Goal: Information Seeking & Learning: Learn about a topic

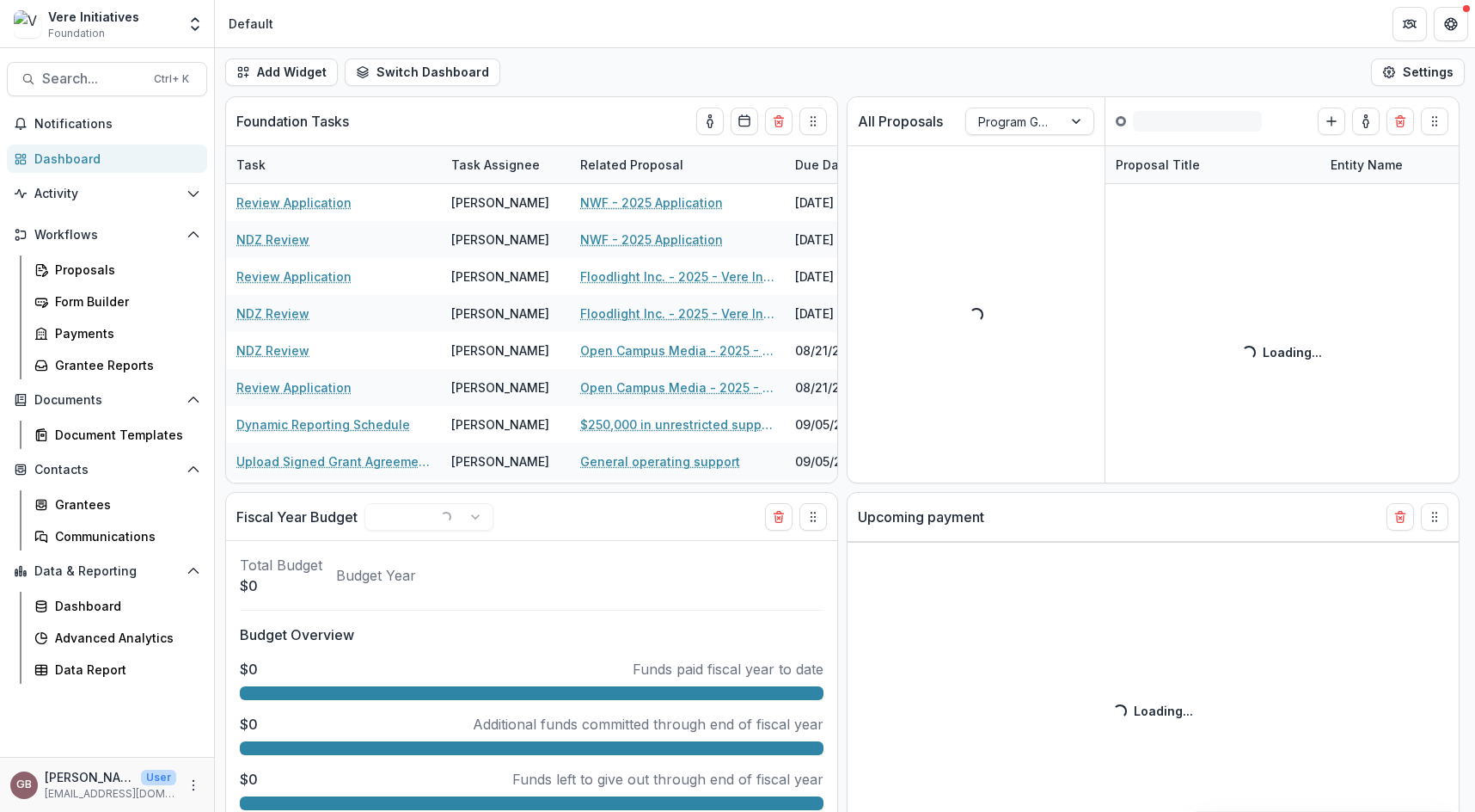
select select "******"
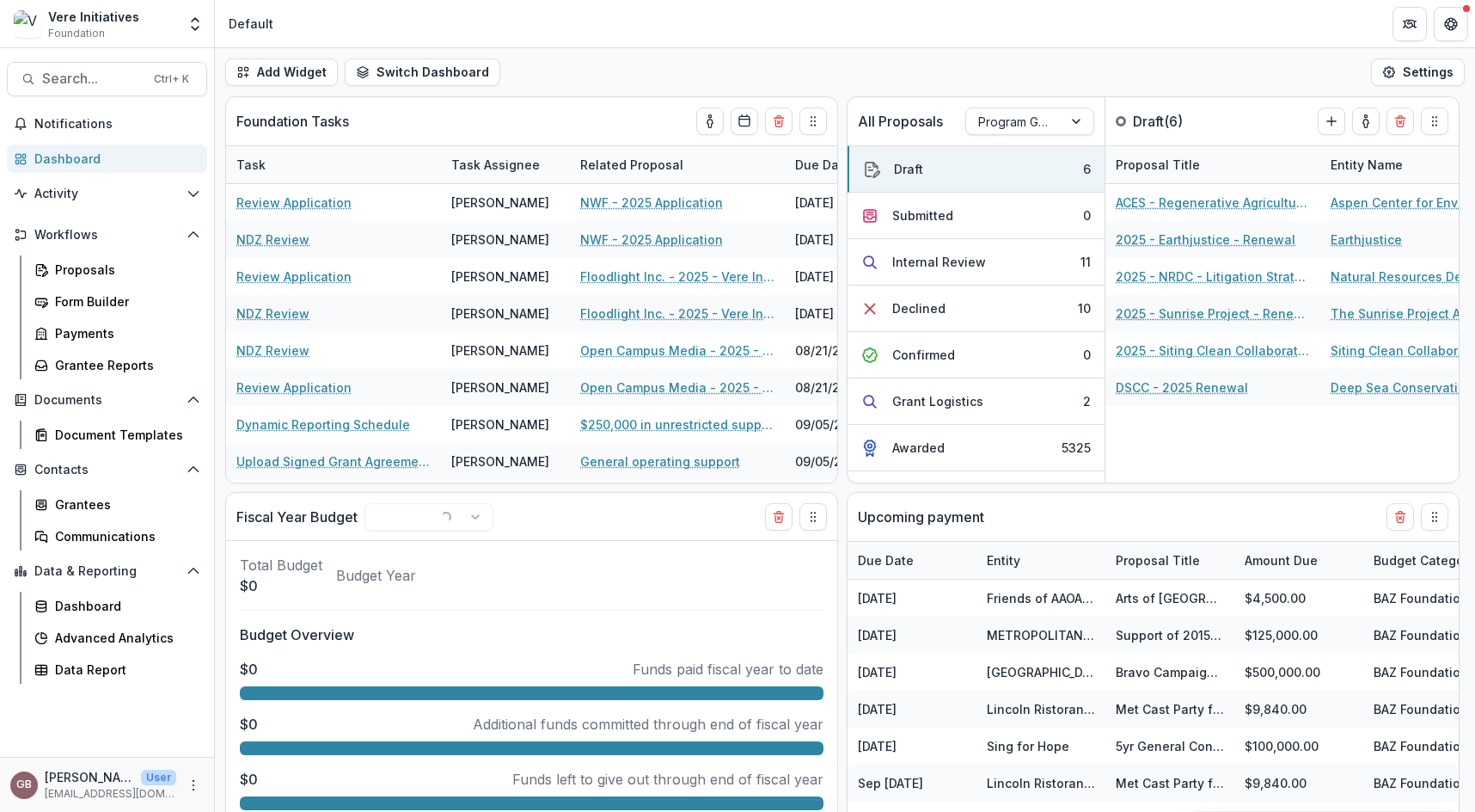
select select "******"
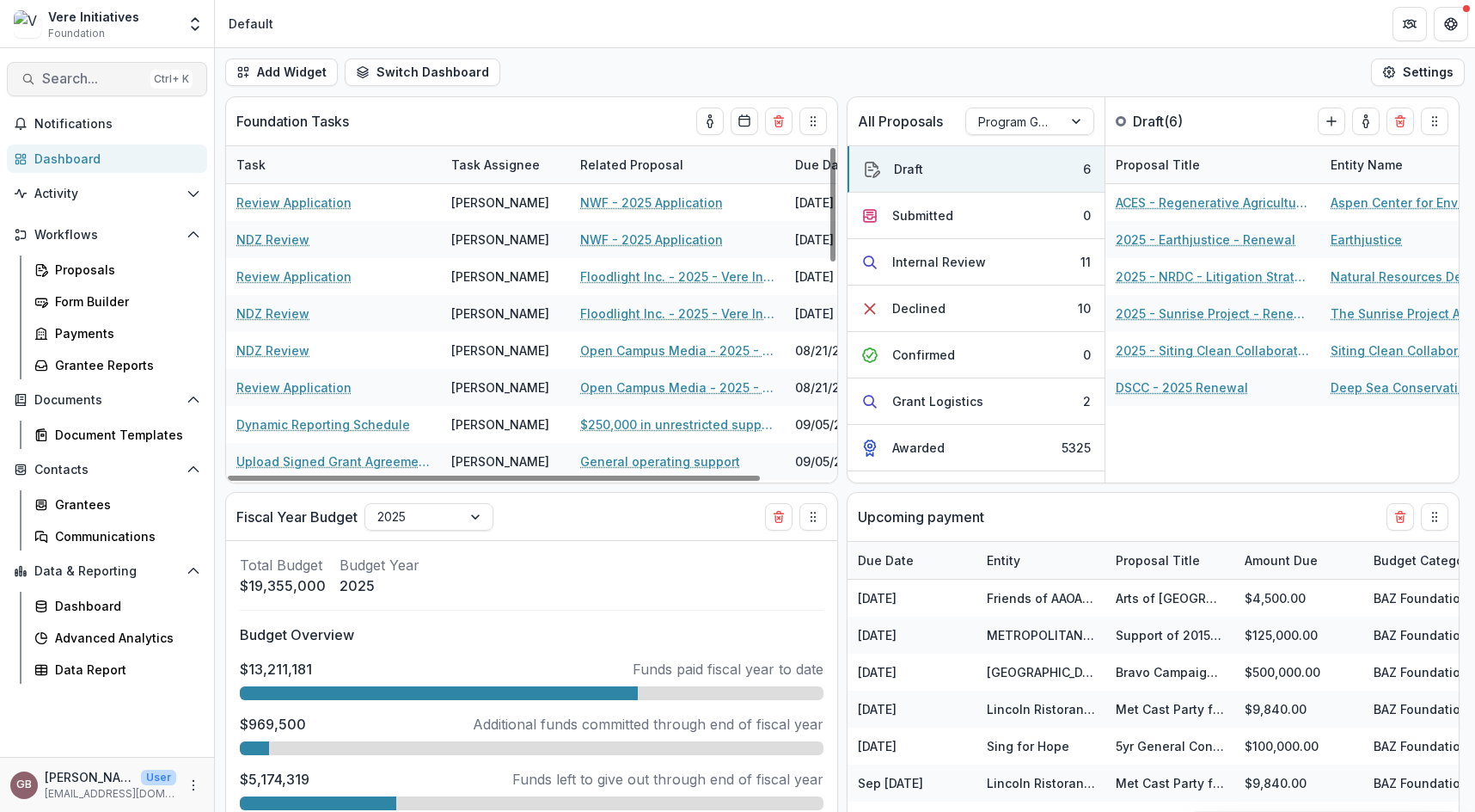
click at [133, 79] on span "Search..." at bounding box center [93, 78] width 101 height 16
select select "******"
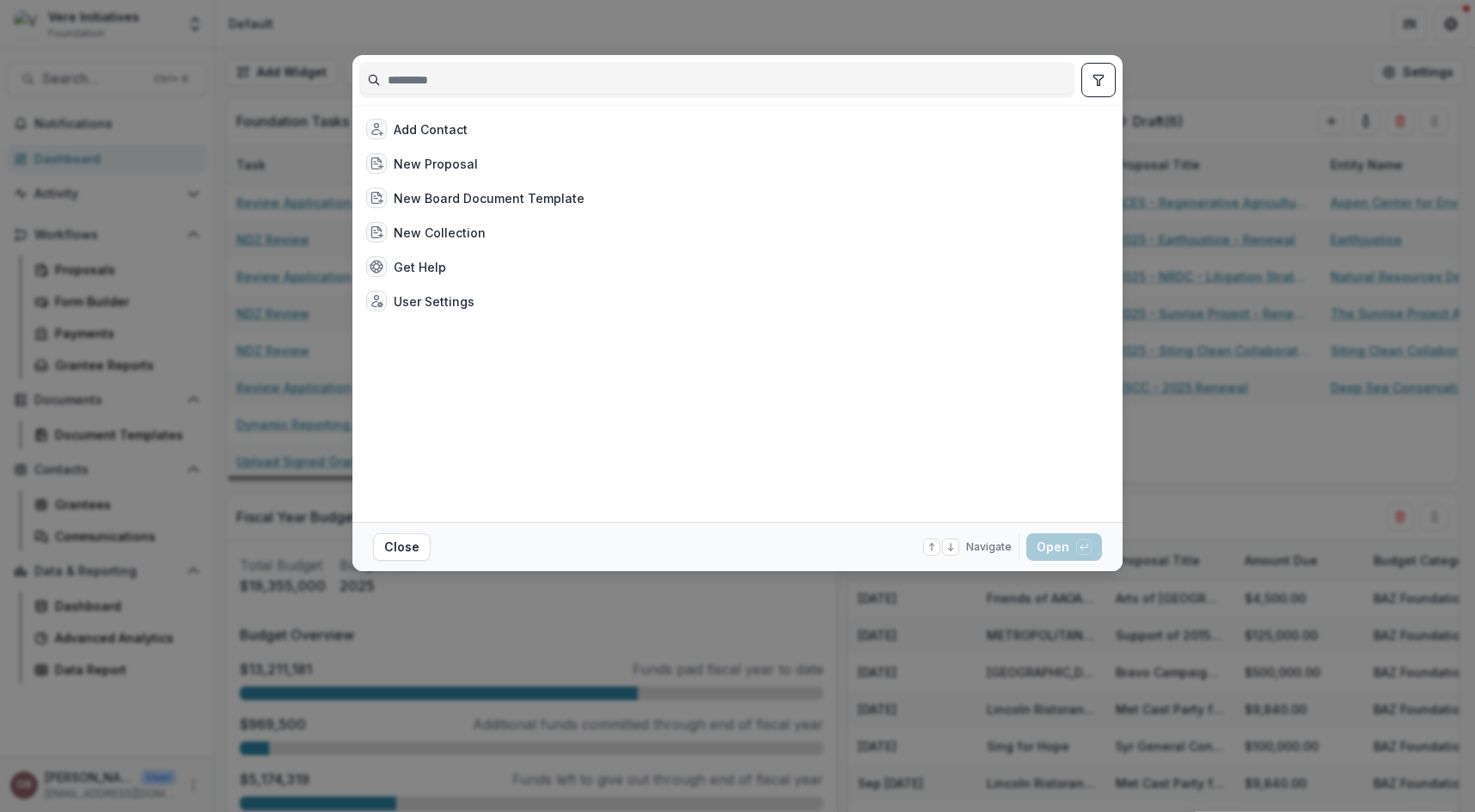
click at [421, 86] on input at bounding box center [717, 80] width 714 height 27
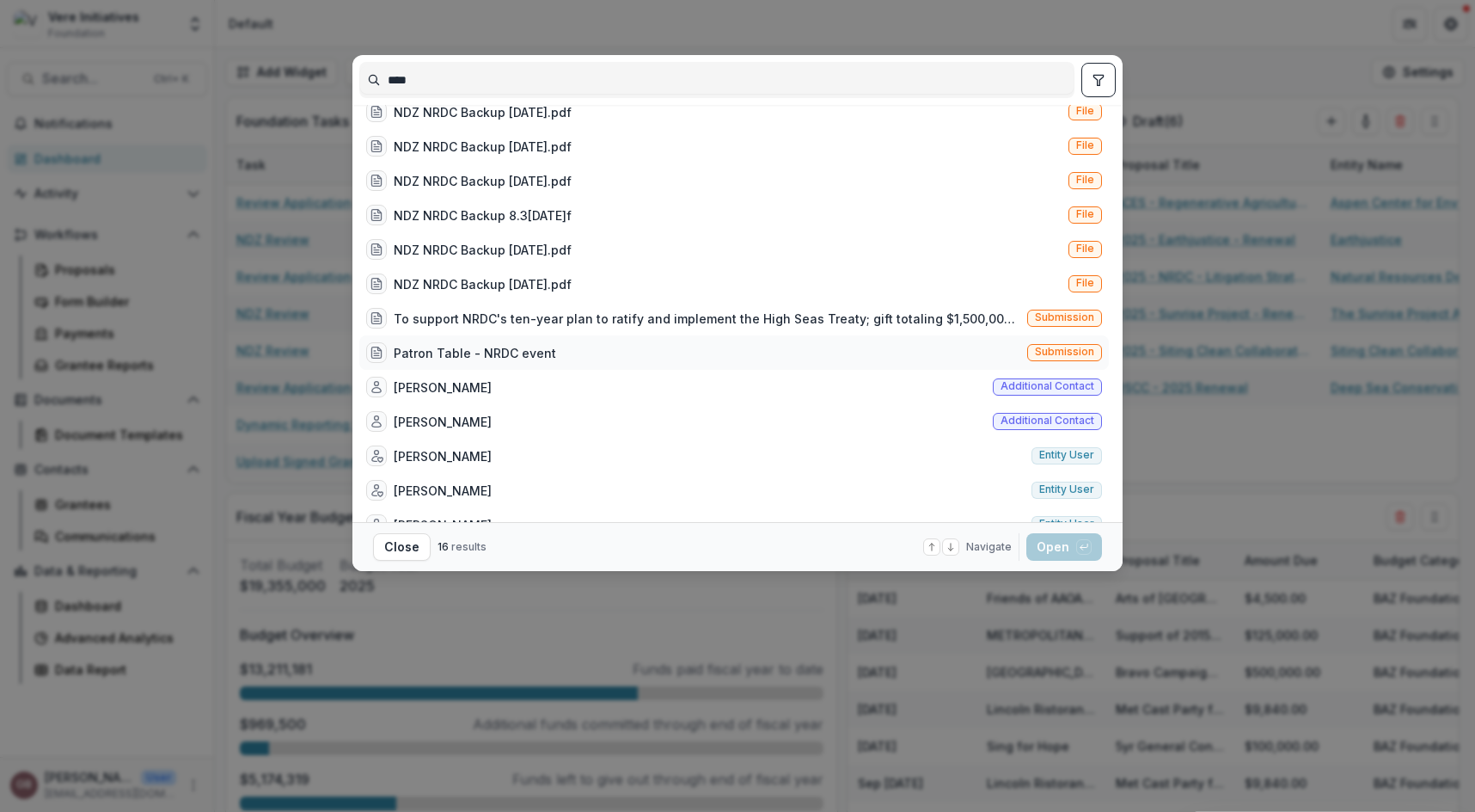
scroll to position [147, 0]
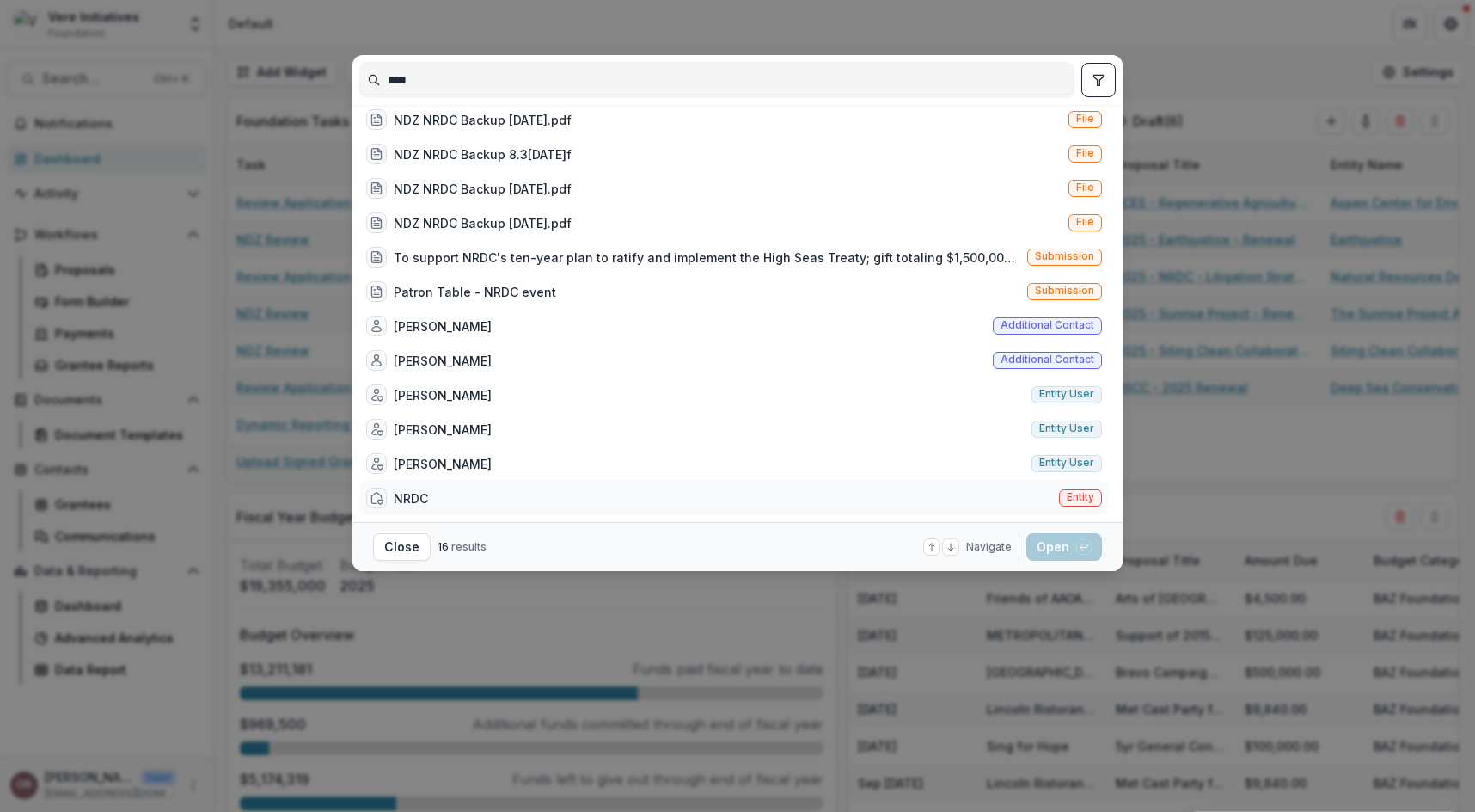
type input "****"
click at [467, 500] on div "NRDC Entity" at bounding box center [734, 497] width 749 height 35
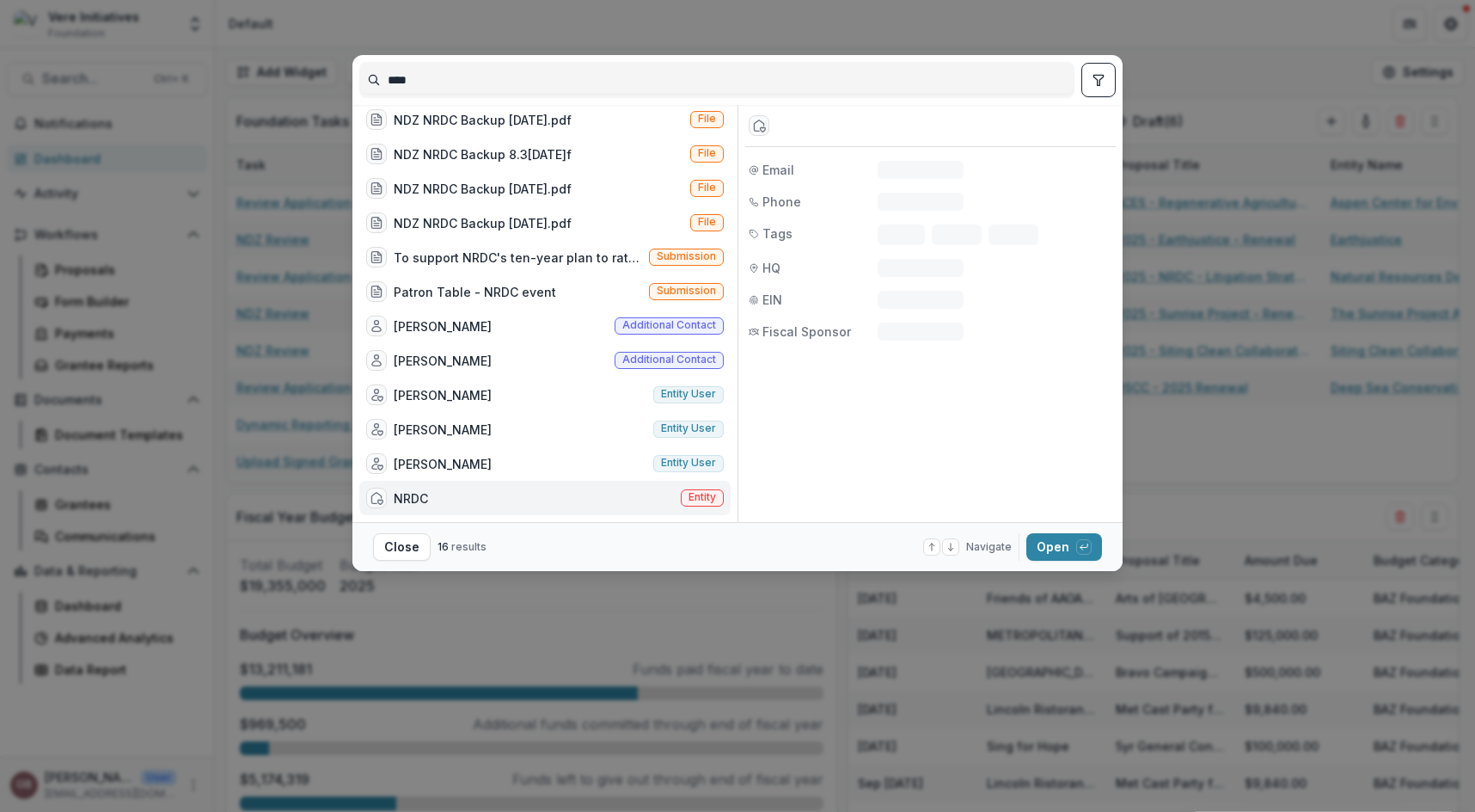
scroll to position [133, 0]
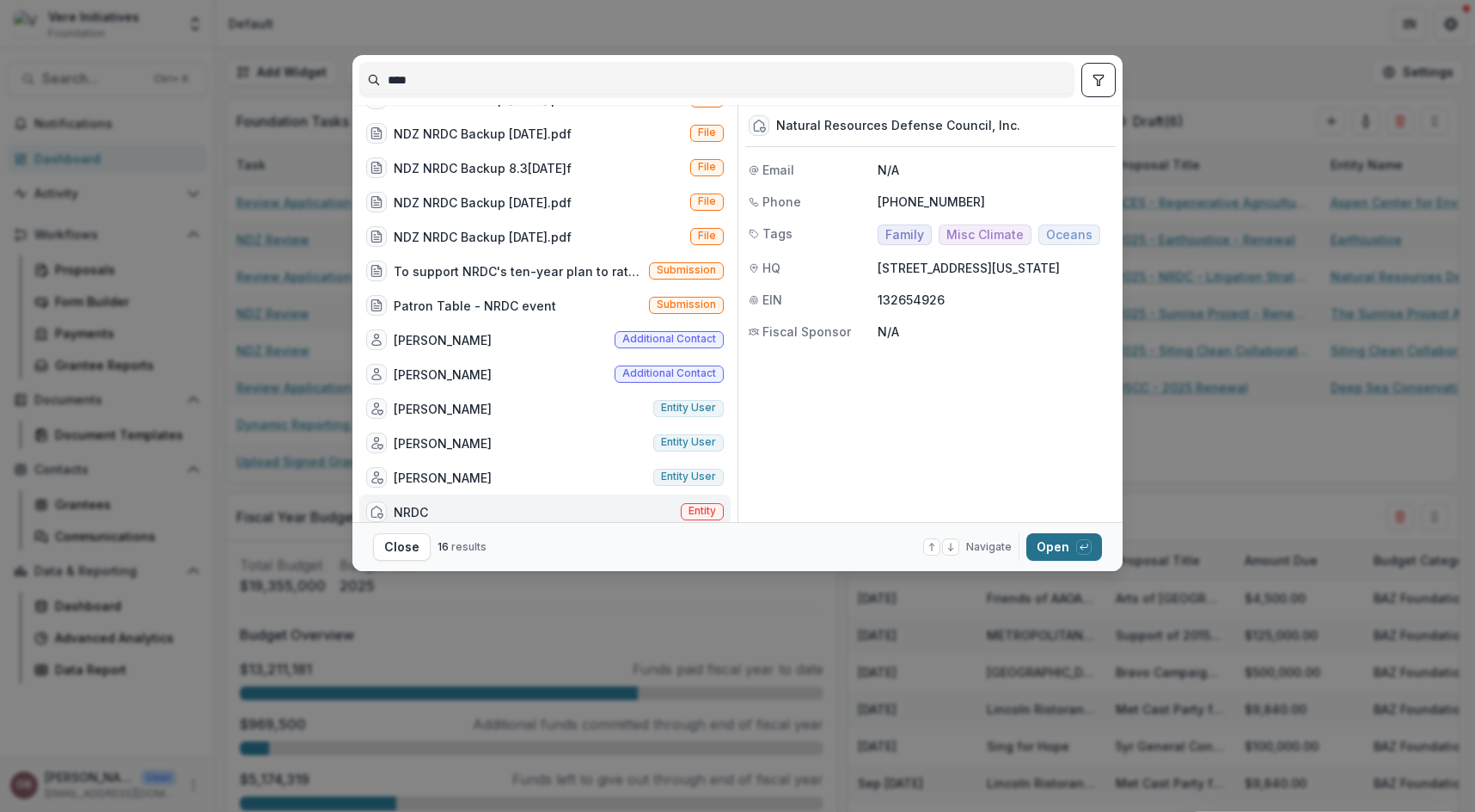
click at [1069, 542] on button "Open with enter key" at bounding box center [1064, 546] width 76 height 27
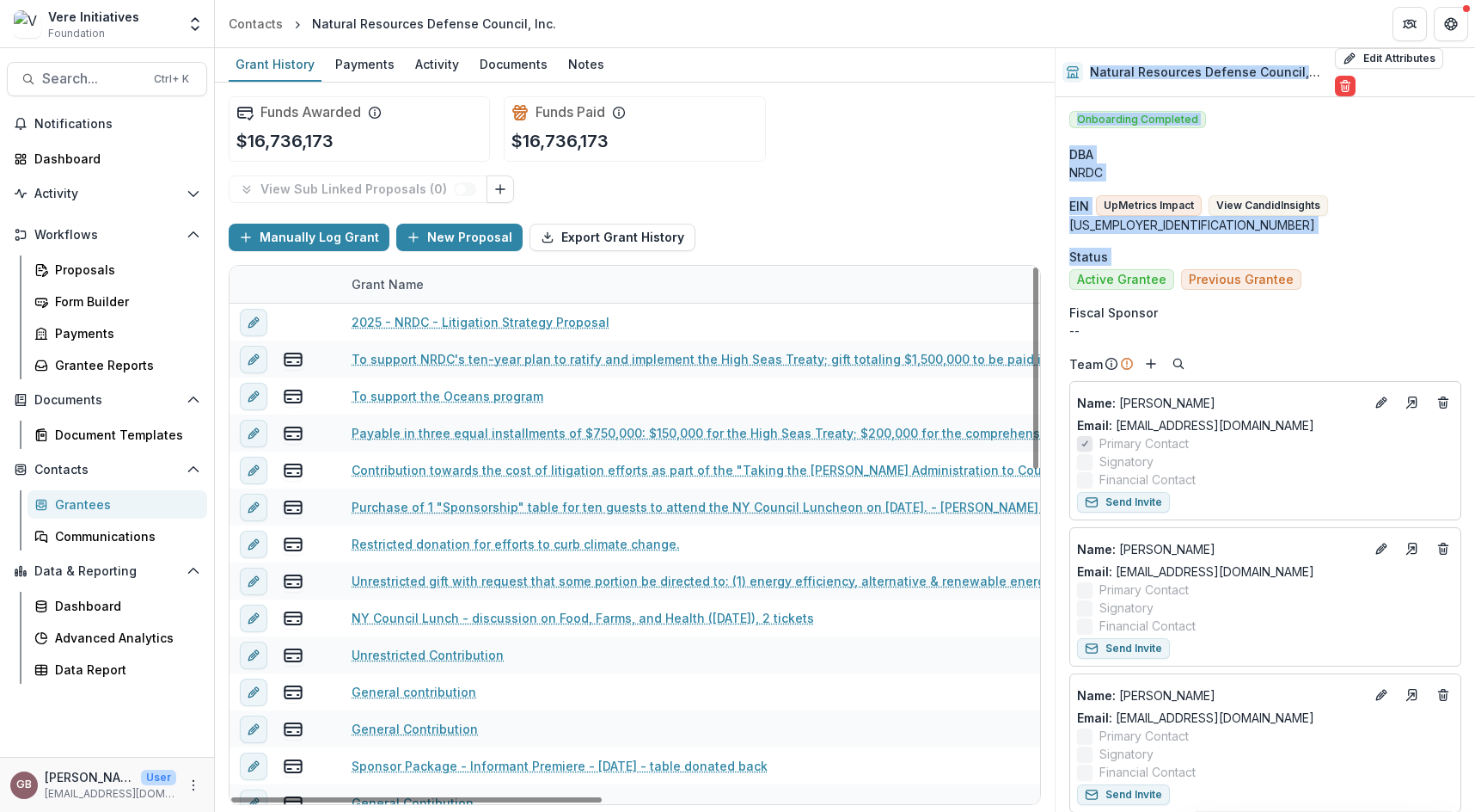
drag, startPoint x: 554, startPoint y: 280, endPoint x: 1074, endPoint y: 280, distance: 520.0
click at [494, 366] on link "To support NRDC's ten-year plan to ratify and implement the High Seas Treaty; g…" at bounding box center [708, 359] width 715 height 18
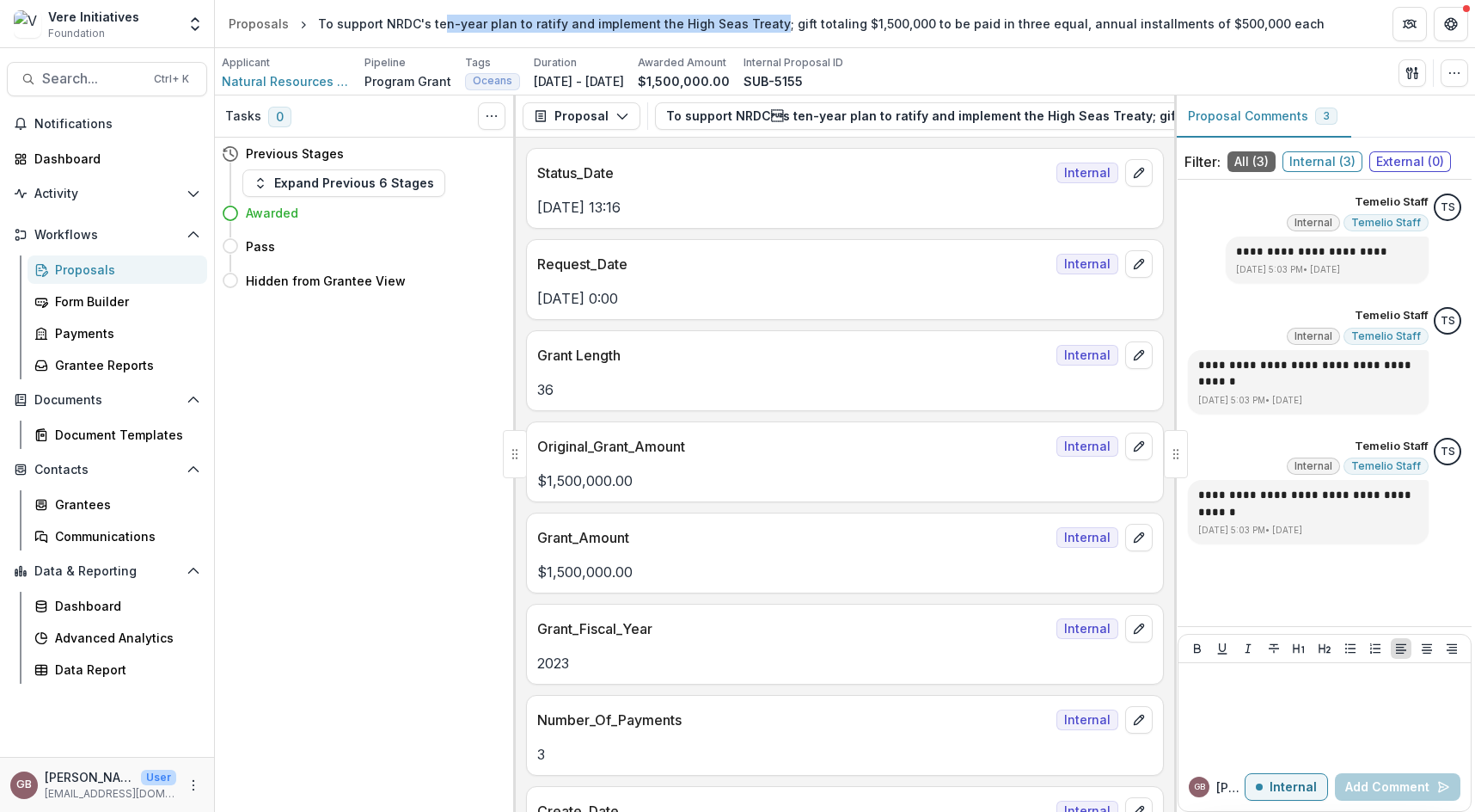
drag, startPoint x: 435, startPoint y: 22, endPoint x: 766, endPoint y: 24, distance: 331.0
click at [766, 24] on div "To support NRDC's ten-year plan to ratify and implement the High Seas Treaty; g…" at bounding box center [821, 23] width 1007 height 18
copy div "n-year plan to ratify and implement the High Seas Treaty"
drag, startPoint x: 301, startPoint y: 77, endPoint x: 370, endPoint y: 75, distance: 69.0
click at [301, 77] on span "Natural Resources Defense Council, Inc." at bounding box center [287, 81] width 129 height 18
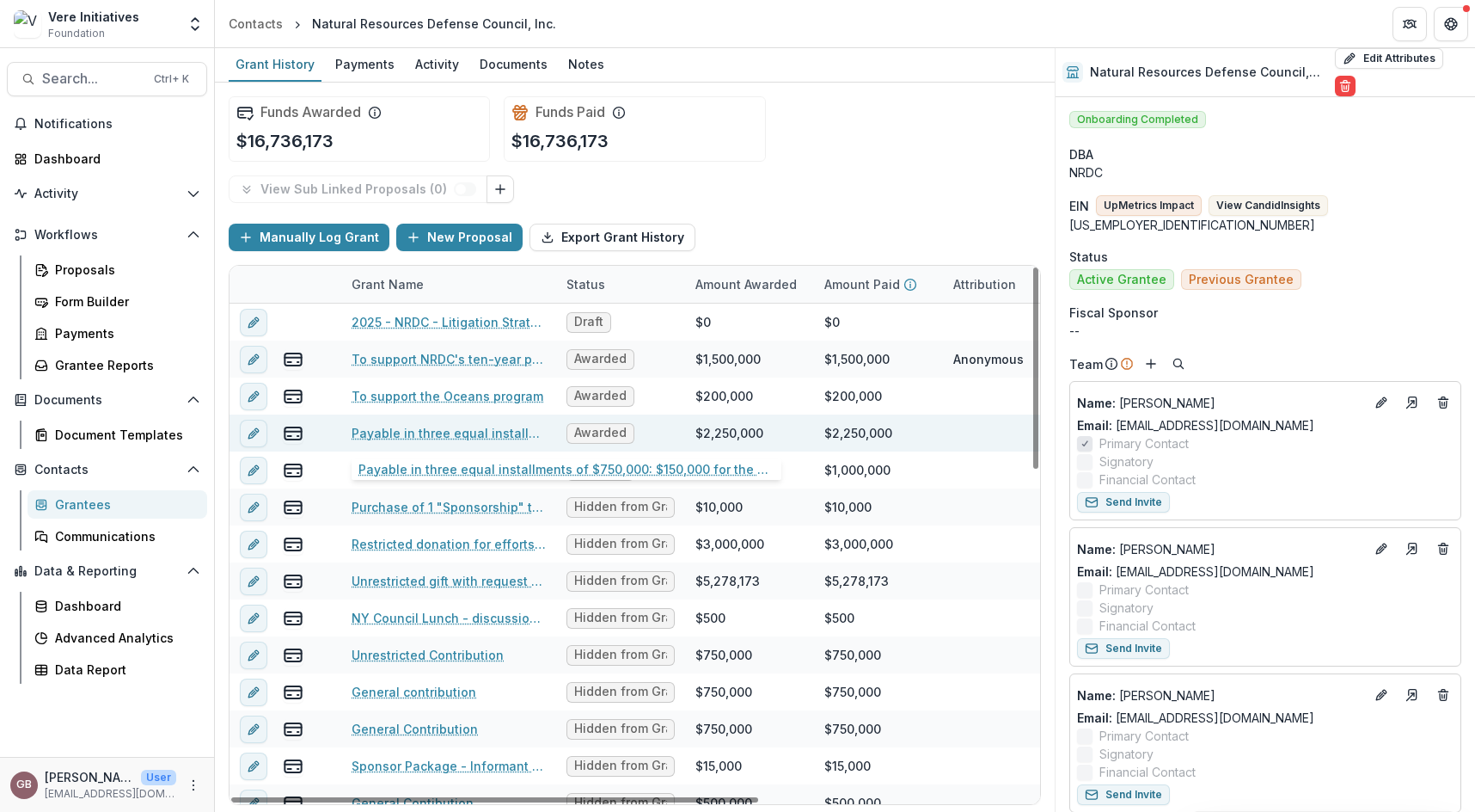
click at [457, 424] on link "Payable in three equal installments of $750,000: $150,000 for the High Seas Tre…" at bounding box center [448, 433] width 194 height 18
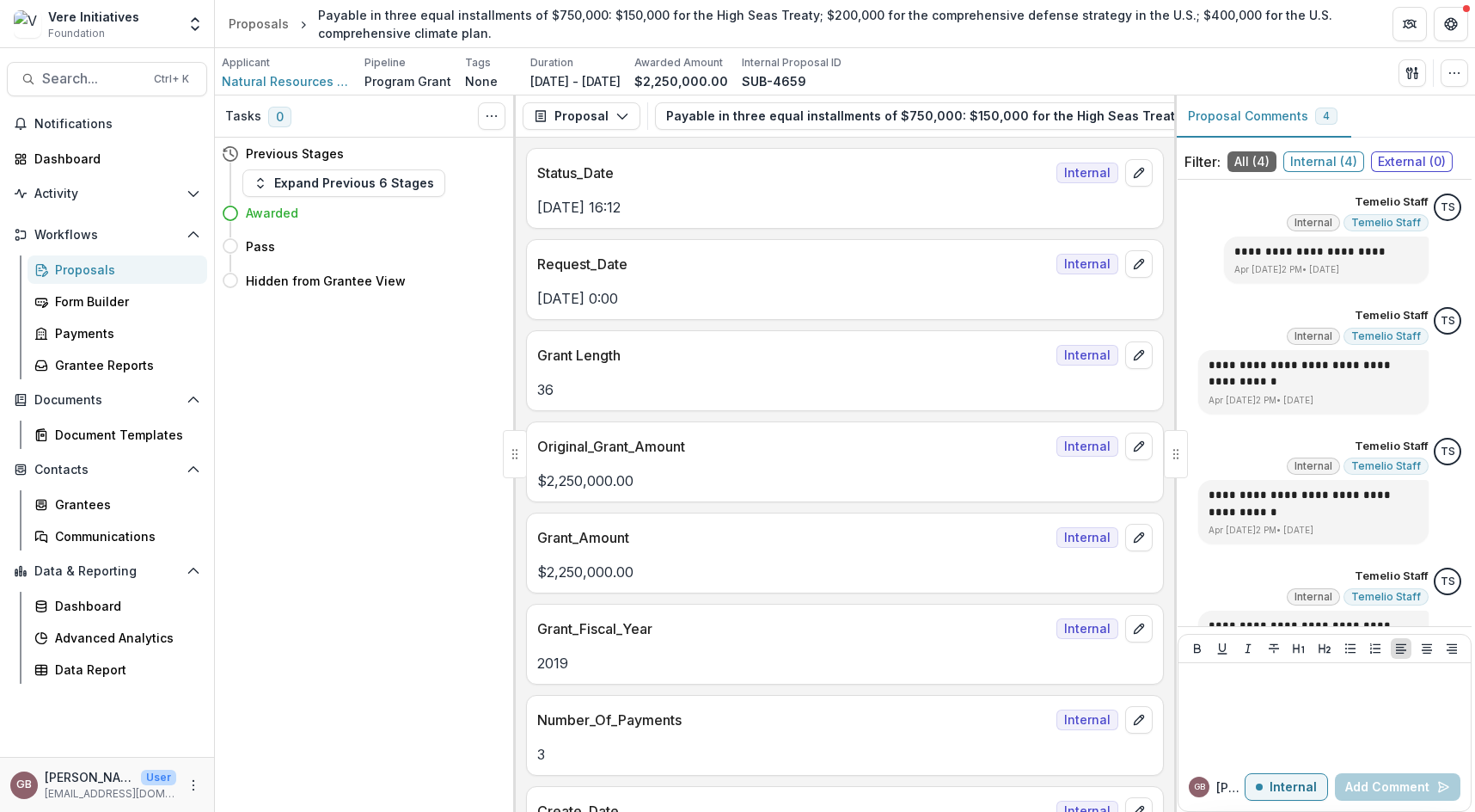
drag, startPoint x: 262, startPoint y: 386, endPoint x: 264, endPoint y: 368, distance: 18.1
click at [262, 386] on div "Tasks 0 Show Cancelled Tasks Previous Stages Expand Previous 6 Stages Awarded P…" at bounding box center [364, 453] width 301 height 716
click at [77, 91] on button "Search... Ctrl + K" at bounding box center [107, 79] width 200 height 35
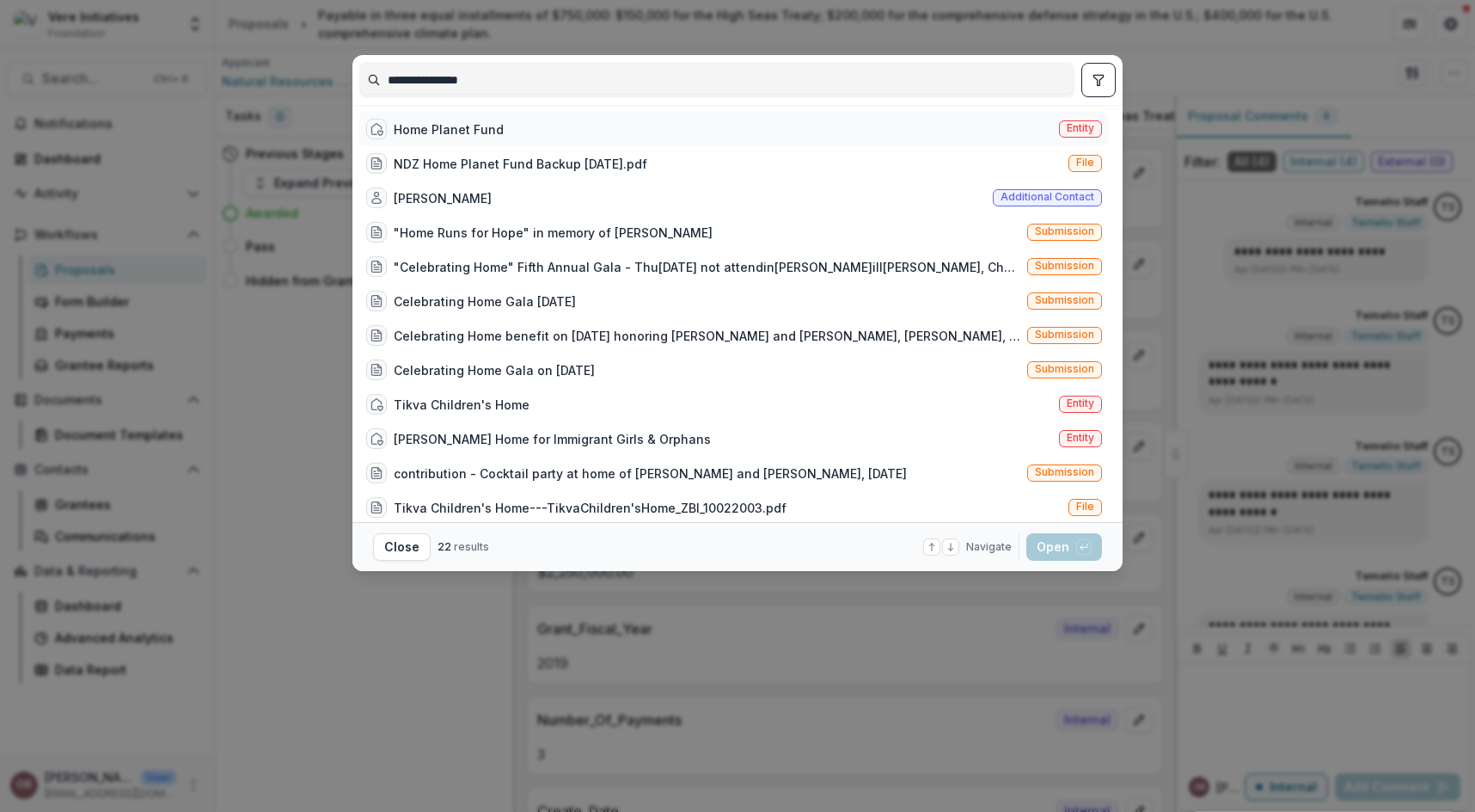
type input "**********"
click at [505, 133] on div "Home Planet Fund Entity" at bounding box center [734, 128] width 749 height 35
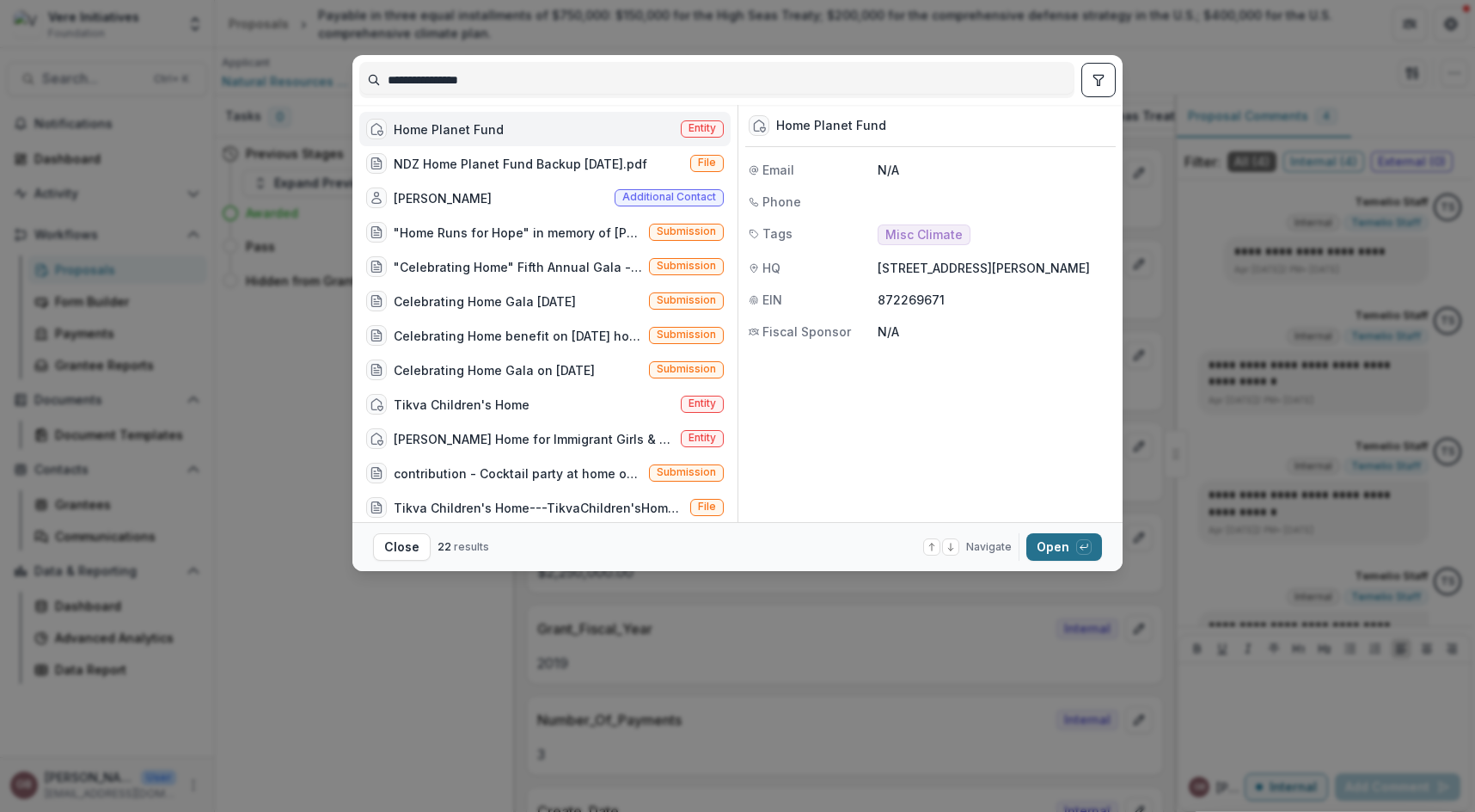
click at [1035, 539] on button "Open with enter key" at bounding box center [1064, 546] width 76 height 27
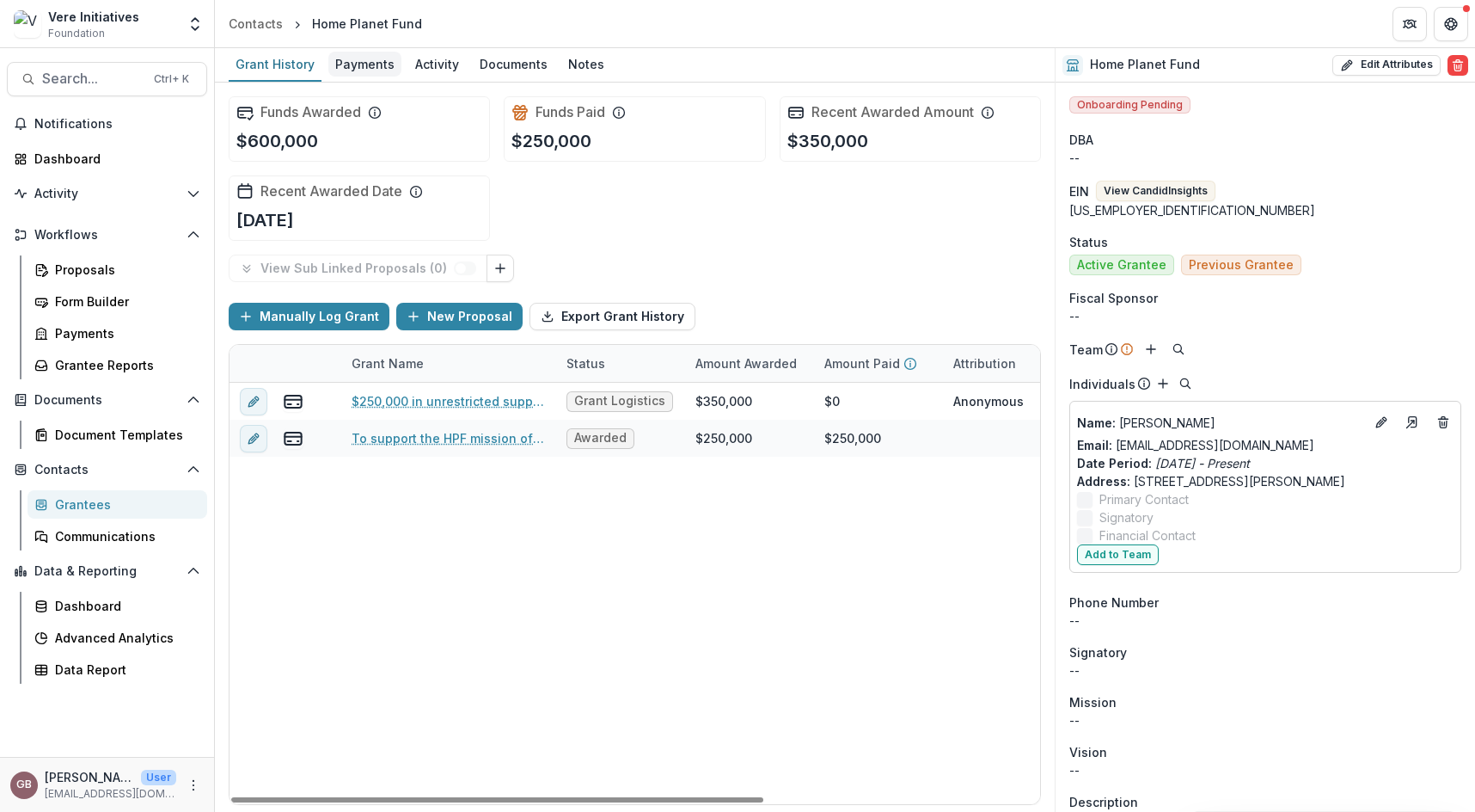
click at [361, 53] on div "Payments" at bounding box center [365, 64] width 73 height 25
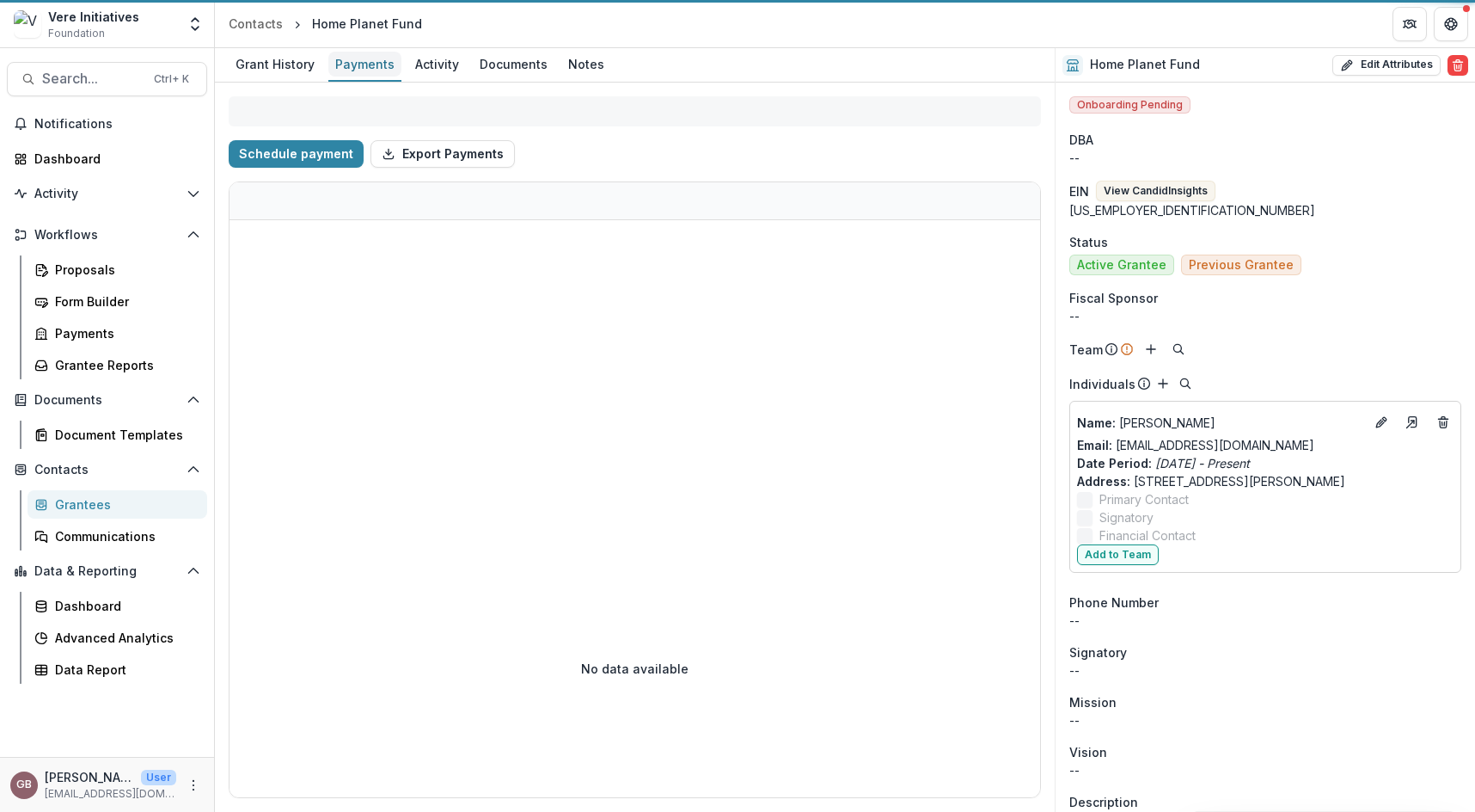
select select "****"
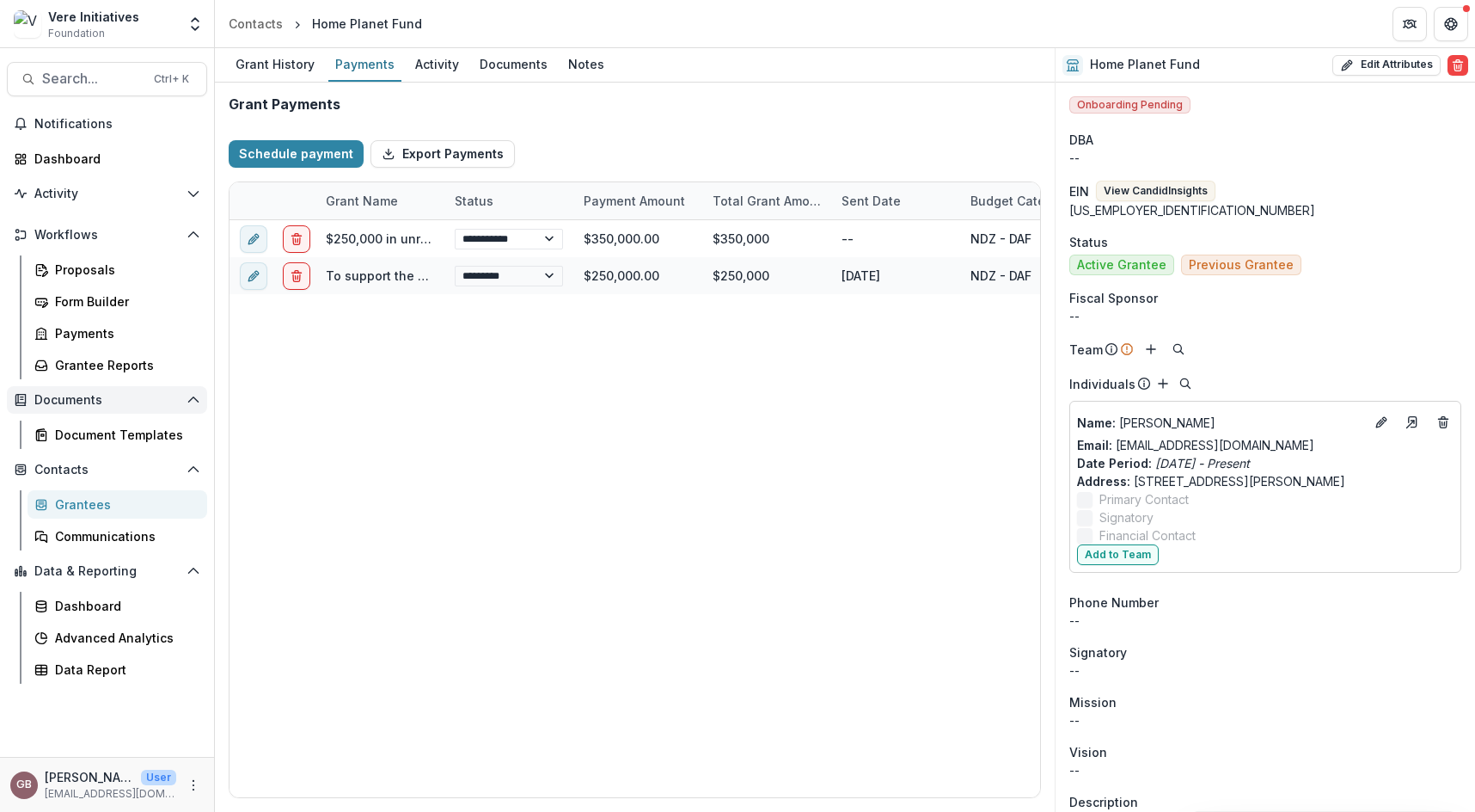
select select "****"
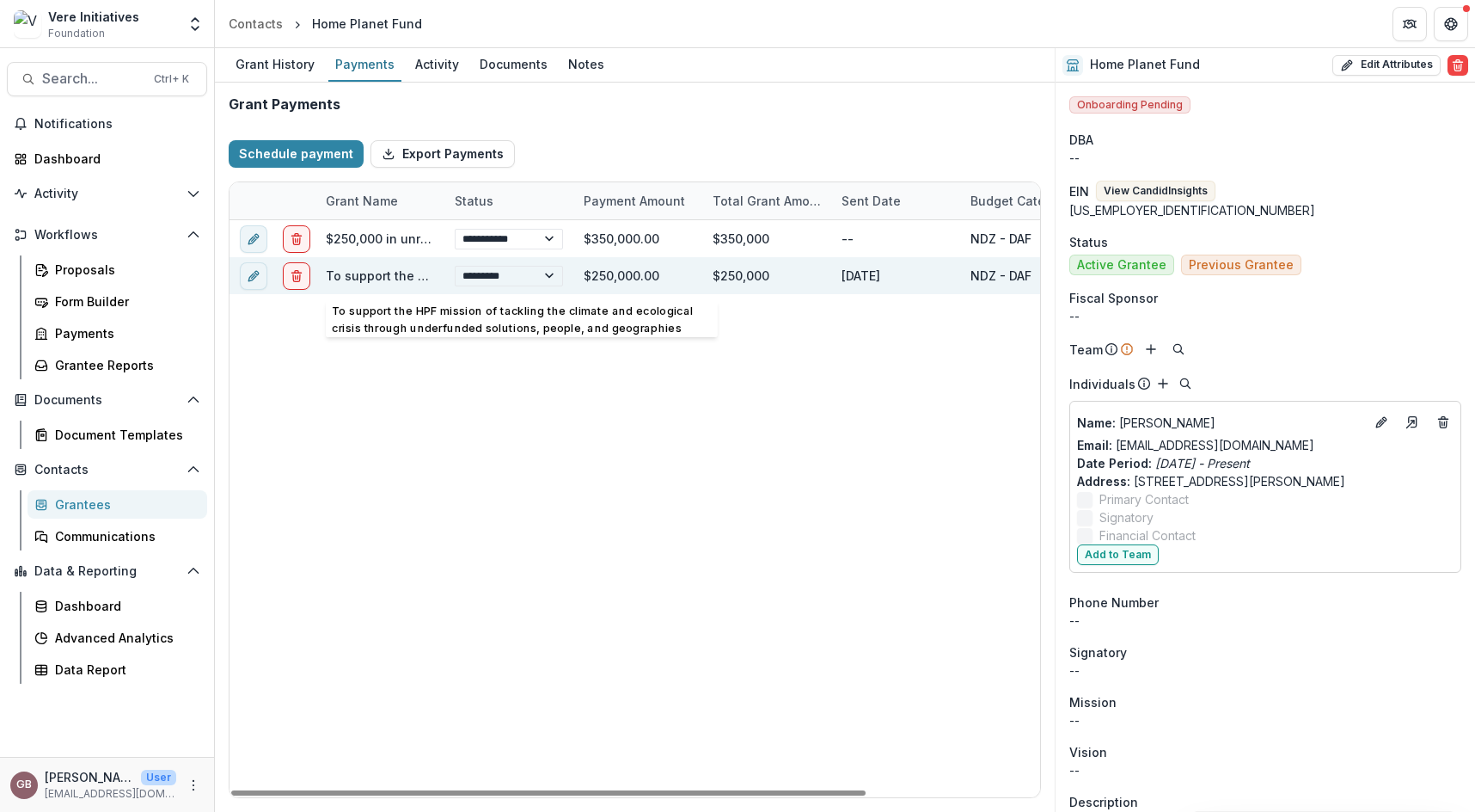
click at [414, 279] on link "To support the HPF mission of tackling the climate and ecological crisis throug…" at bounding box center [717, 275] width 783 height 15
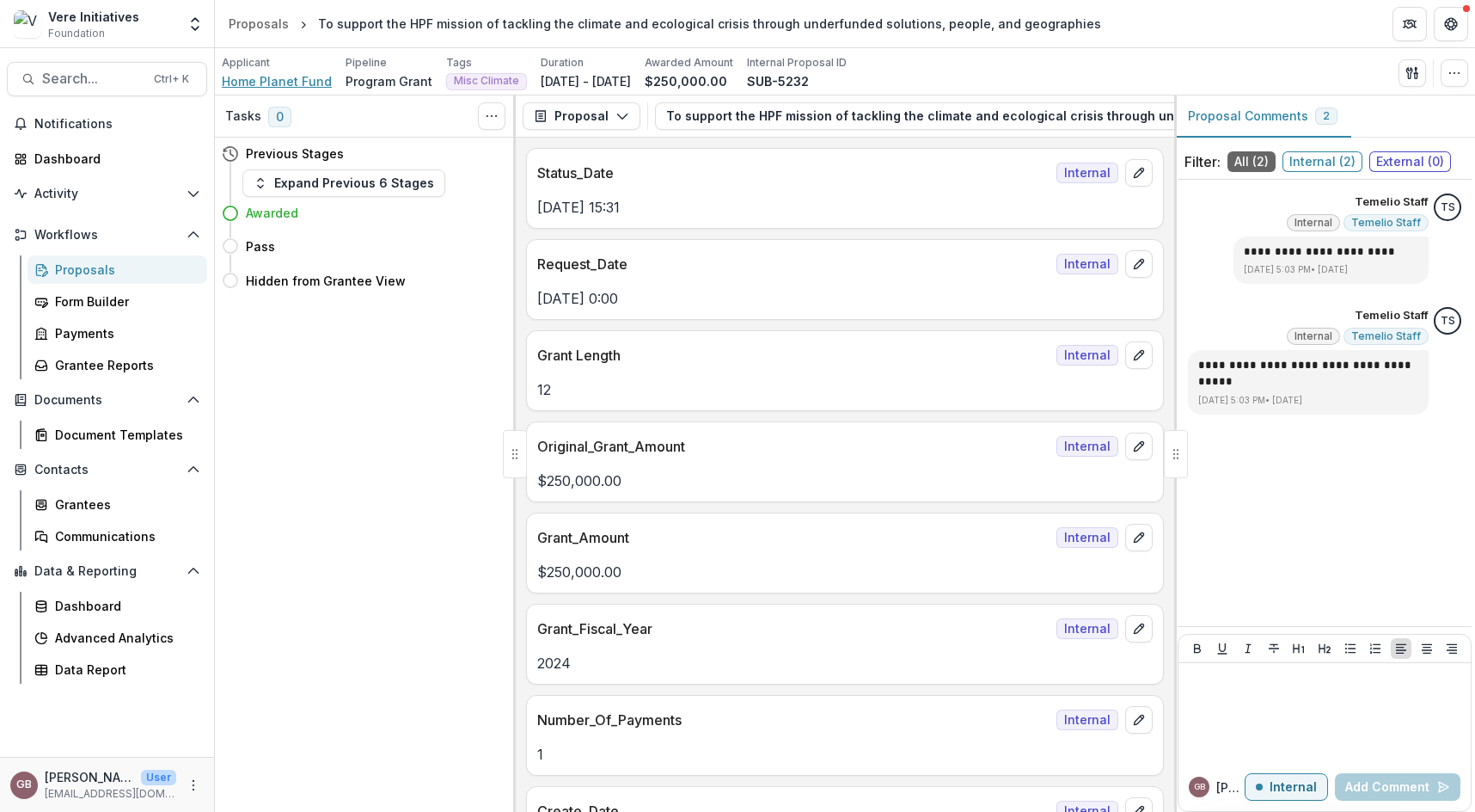
click at [309, 77] on span "Home Planet Fund" at bounding box center [276, 81] width 110 height 18
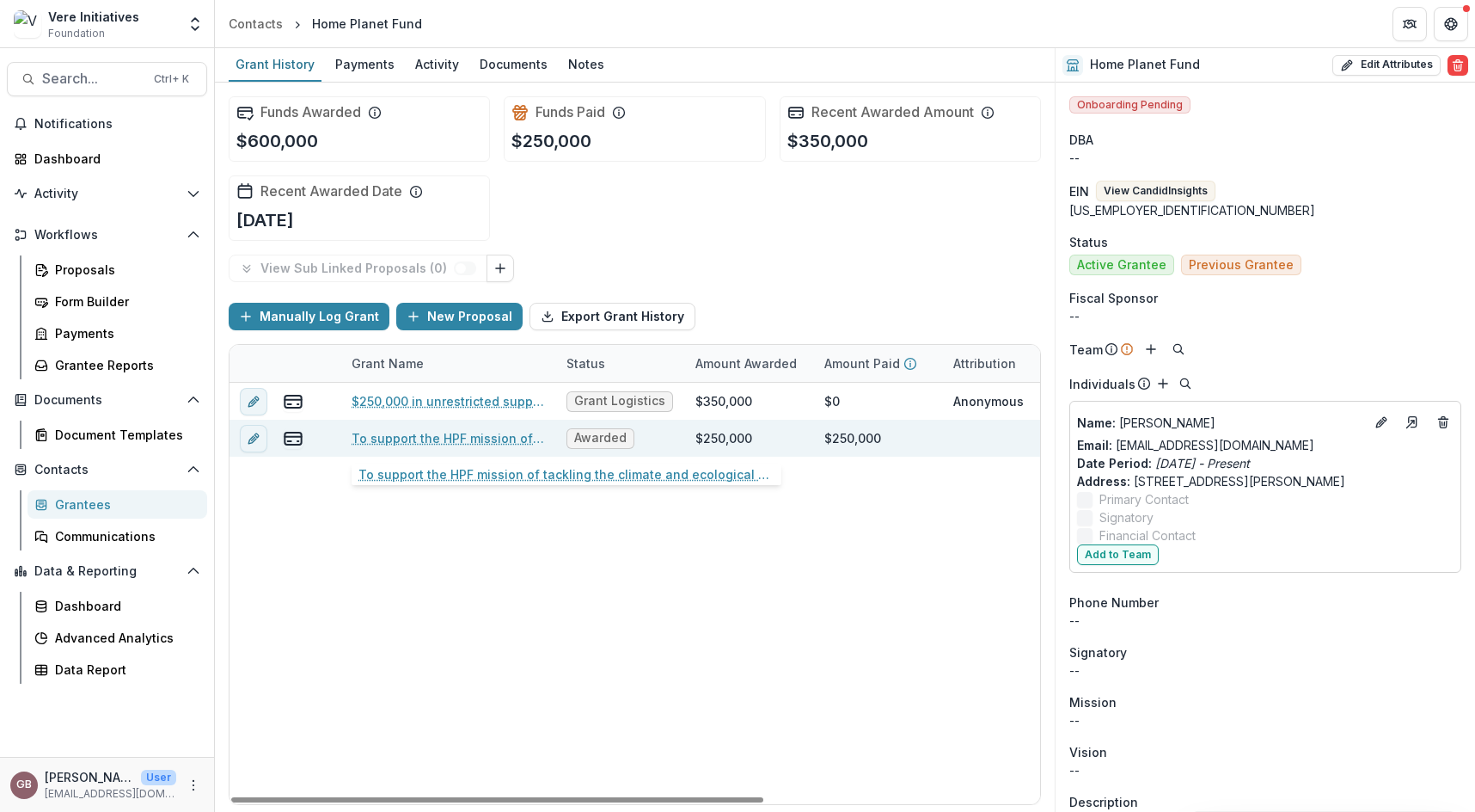
click at [490, 430] on link "To support the HPF mission of tackling the climate and ecological crisis throug…" at bounding box center [448, 437] width 194 height 18
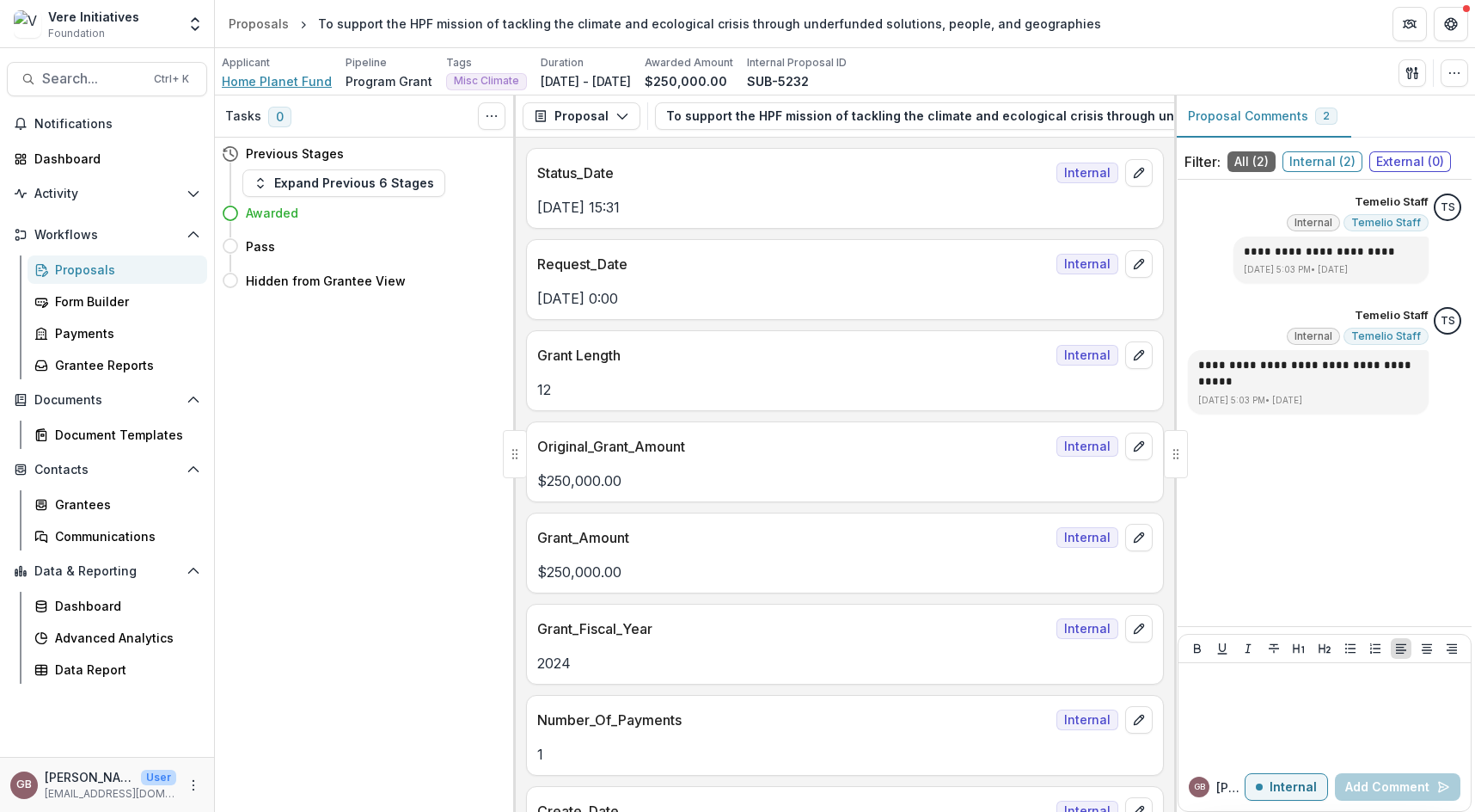
drag, startPoint x: 274, startPoint y: 85, endPoint x: 379, endPoint y: 85, distance: 105.0
click at [274, 85] on span "Home Planet Fund" at bounding box center [276, 81] width 110 height 18
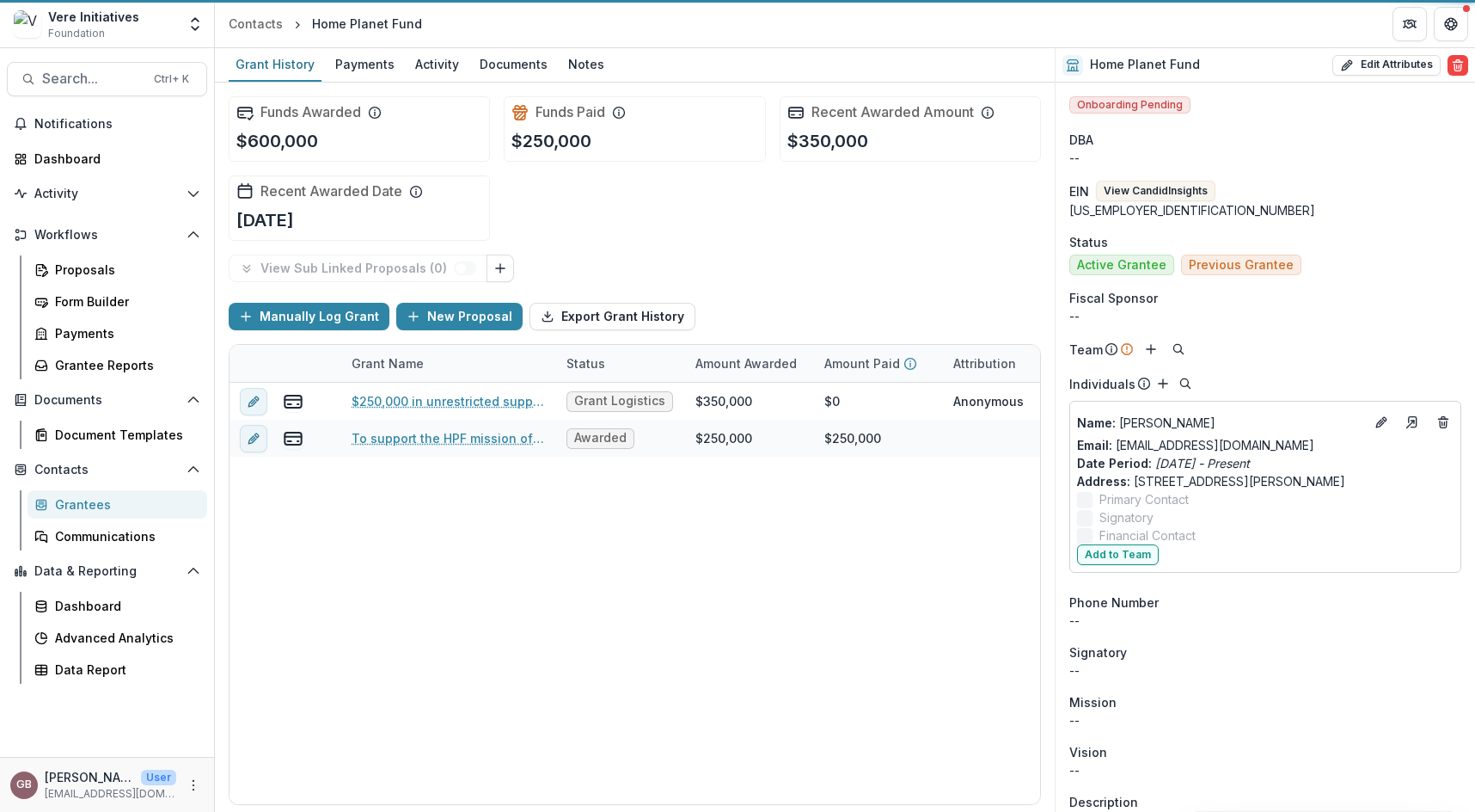
click at [585, 78] on link "Notes" at bounding box center [585, 65] width 50 height 34
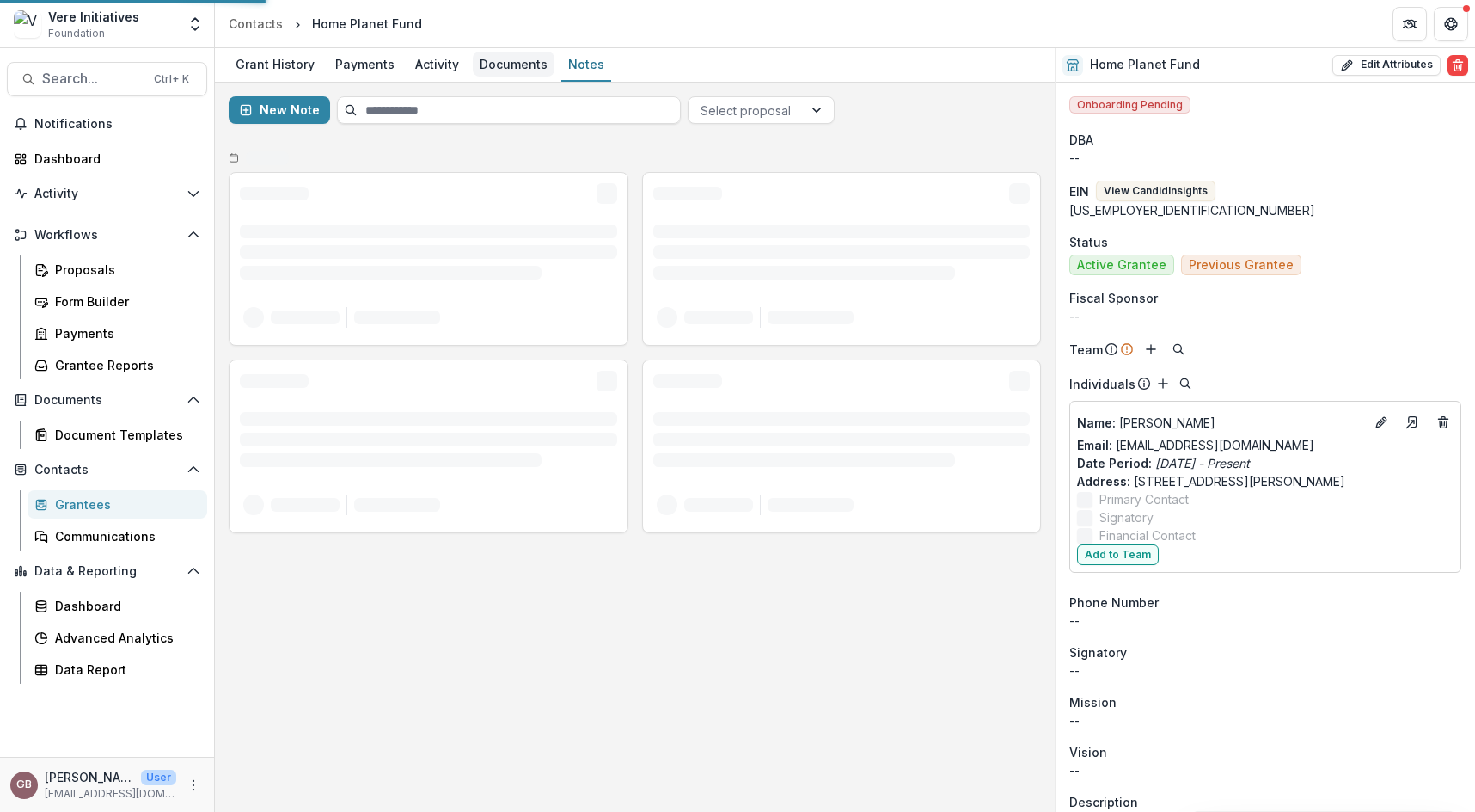
click at [524, 72] on div "Documents" at bounding box center [513, 64] width 81 height 25
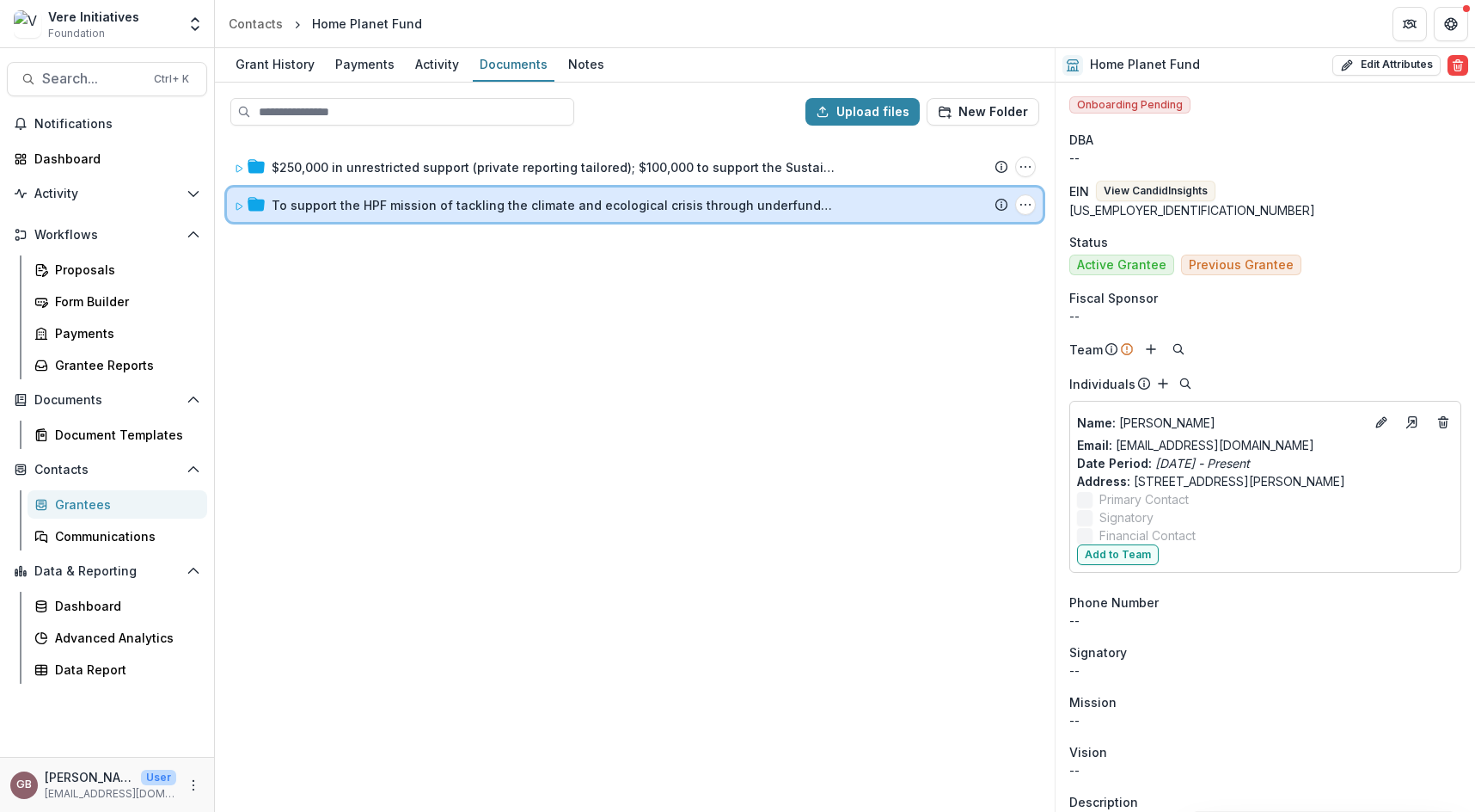
click at [500, 194] on div "To support the HPF mission of tackling the climate and ecological crisis throug…" at bounding box center [634, 204] width 816 height 35
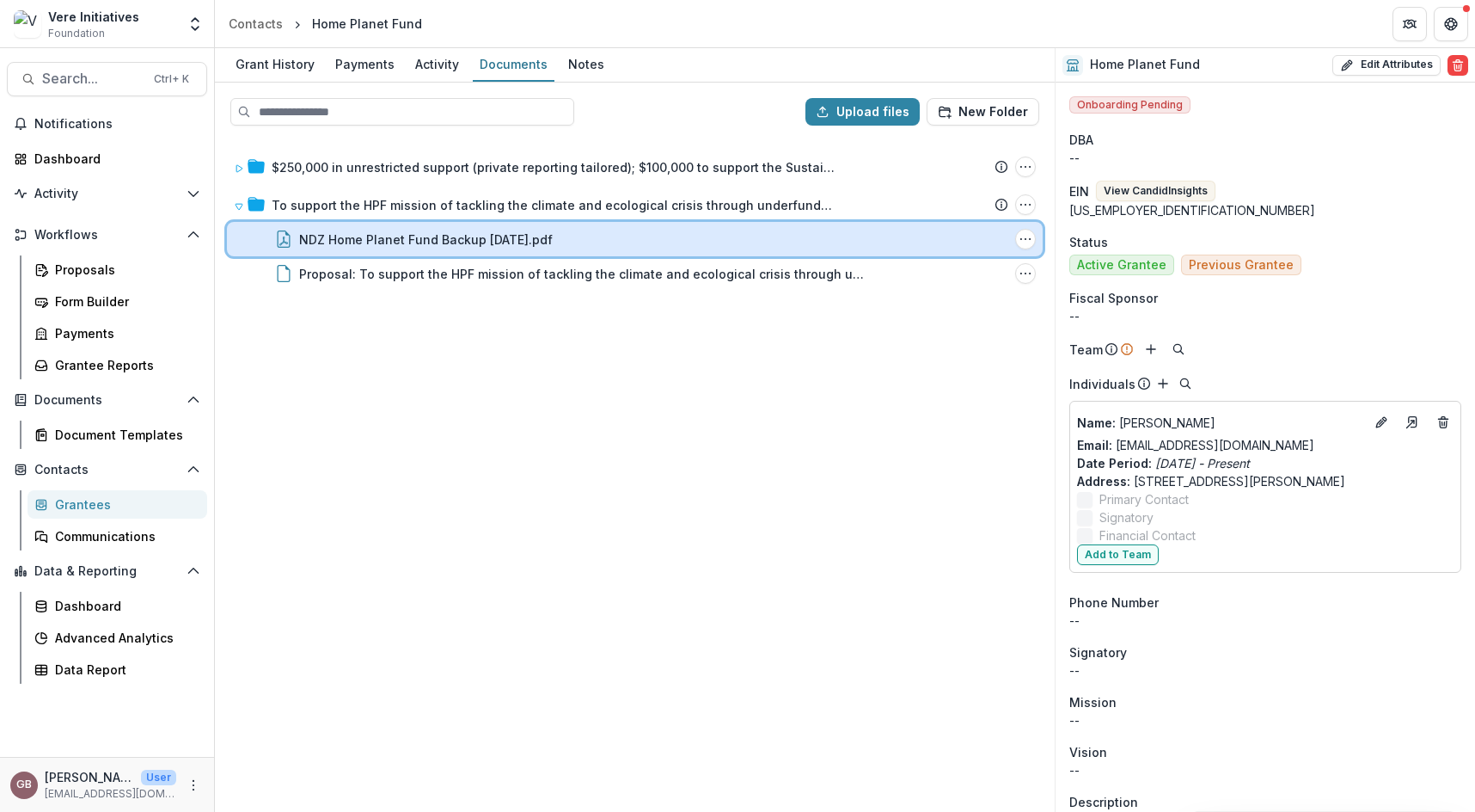
click at [522, 249] on div "NDZ Home Planet Fund Backup [DATE].pdf File Options Download Rename Delete" at bounding box center [634, 239] width 816 height 35
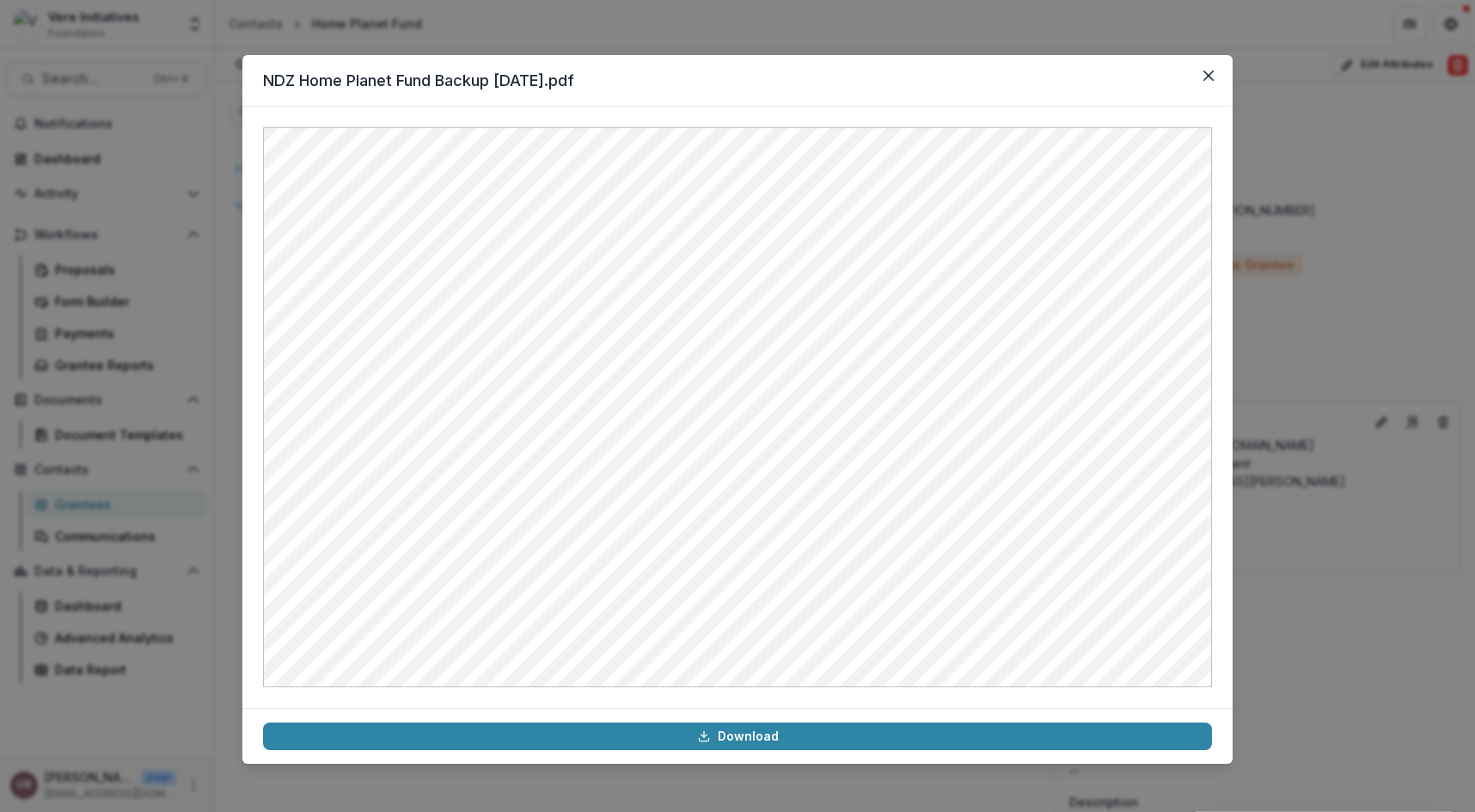
drag, startPoint x: 1409, startPoint y: 180, endPoint x: 1399, endPoint y: 176, distance: 10.8
click at [1409, 180] on div "NDZ Home Planet Fund Backup [DATE].pdf Download" at bounding box center [737, 406] width 1475 height 812
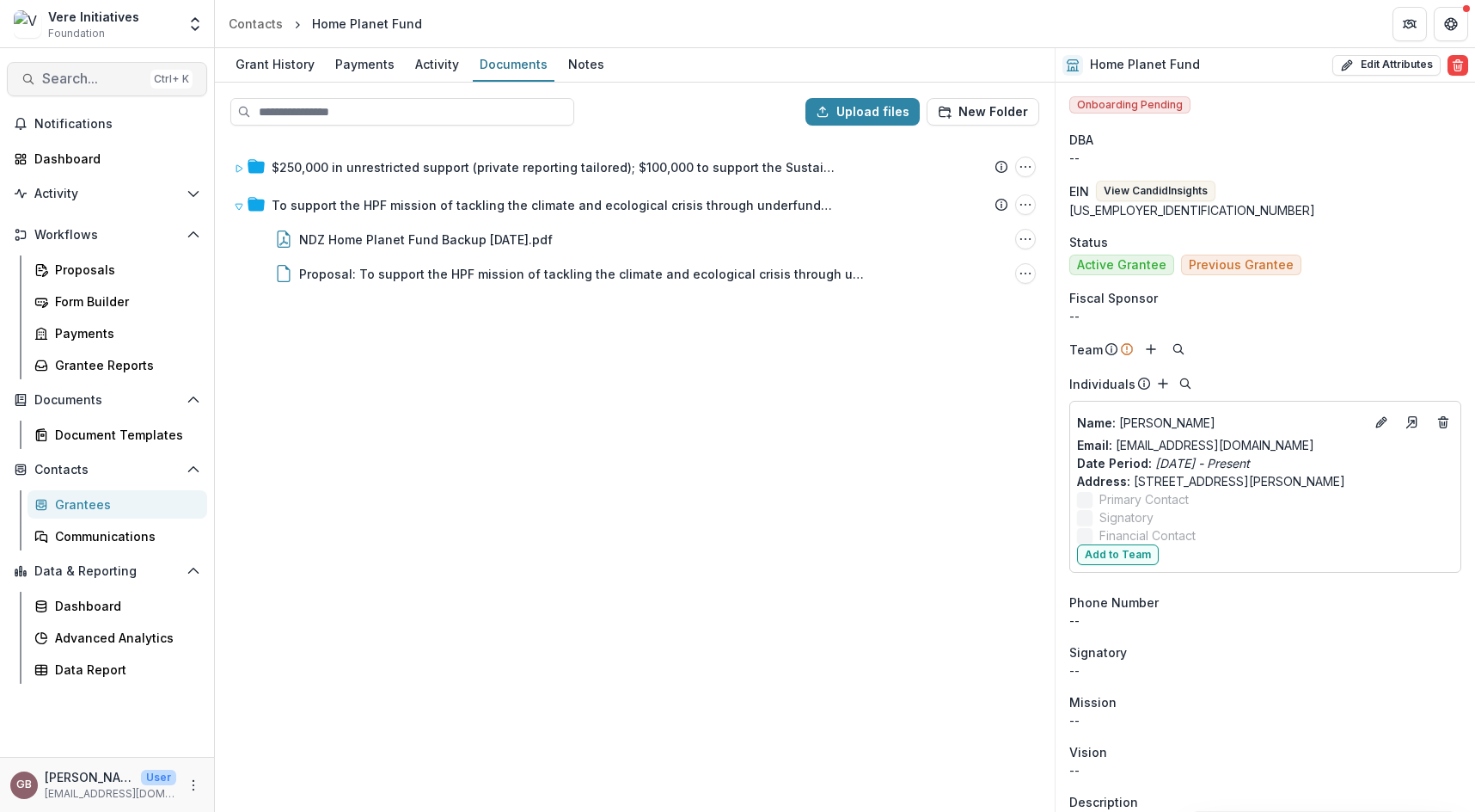
click at [98, 87] on span "Search..." at bounding box center [93, 78] width 101 height 16
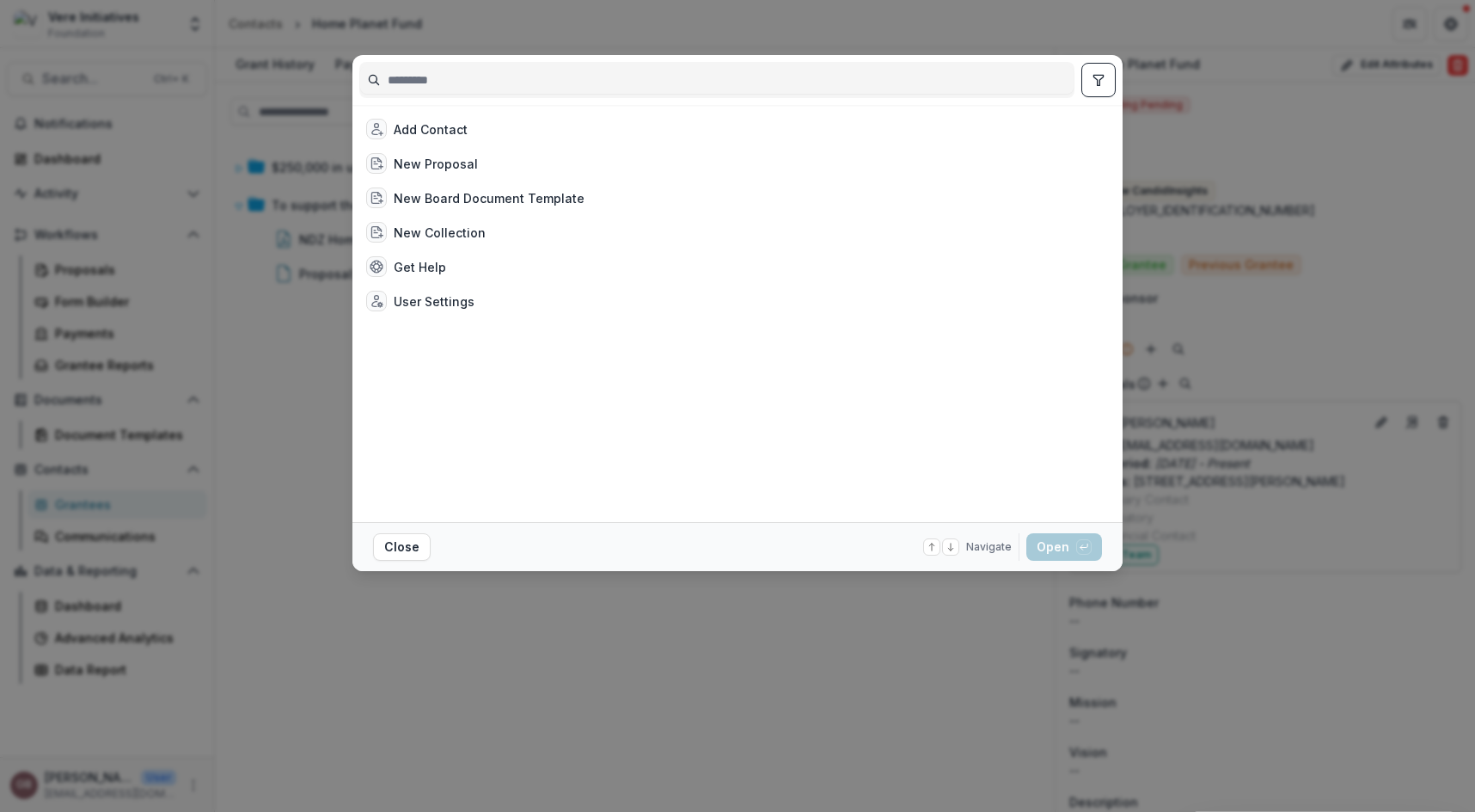
drag, startPoint x: 775, startPoint y: 86, endPoint x: 427, endPoint y: 73, distance: 348.2
click at [427, 73] on input at bounding box center [717, 80] width 714 height 27
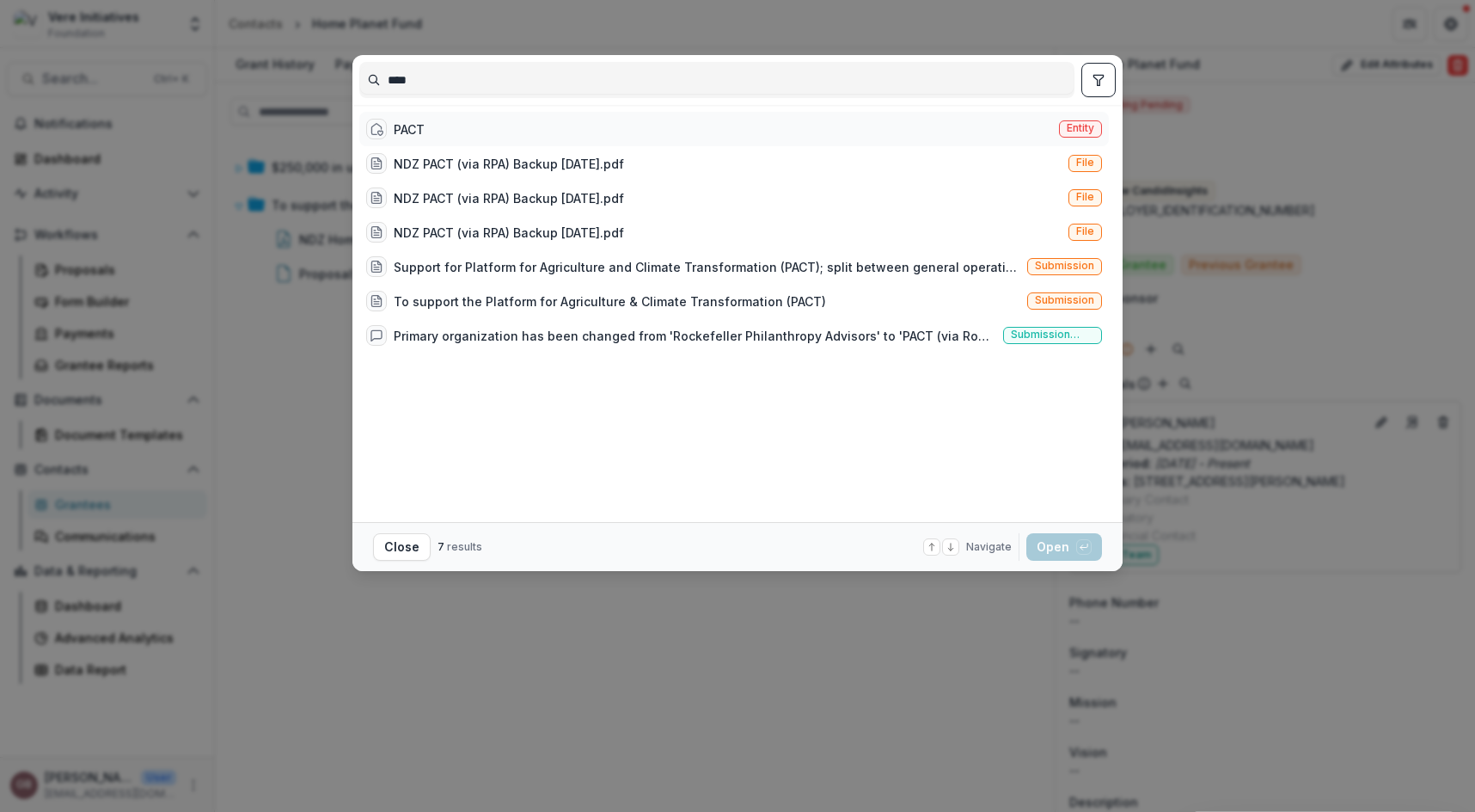
type input "****"
click at [419, 134] on div "PACT" at bounding box center [408, 129] width 31 height 18
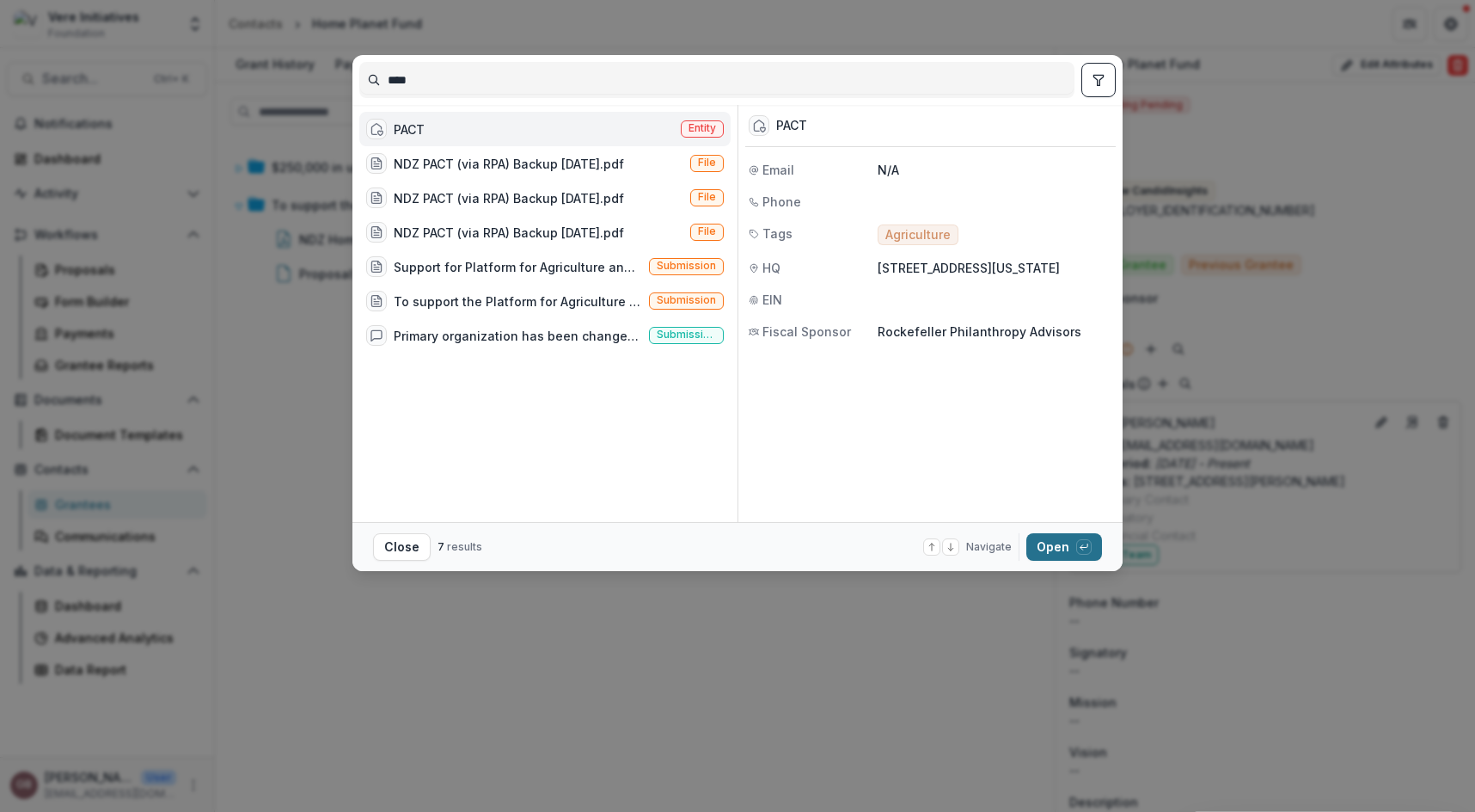
click at [1073, 550] on button "Open with enter key" at bounding box center [1064, 546] width 76 height 27
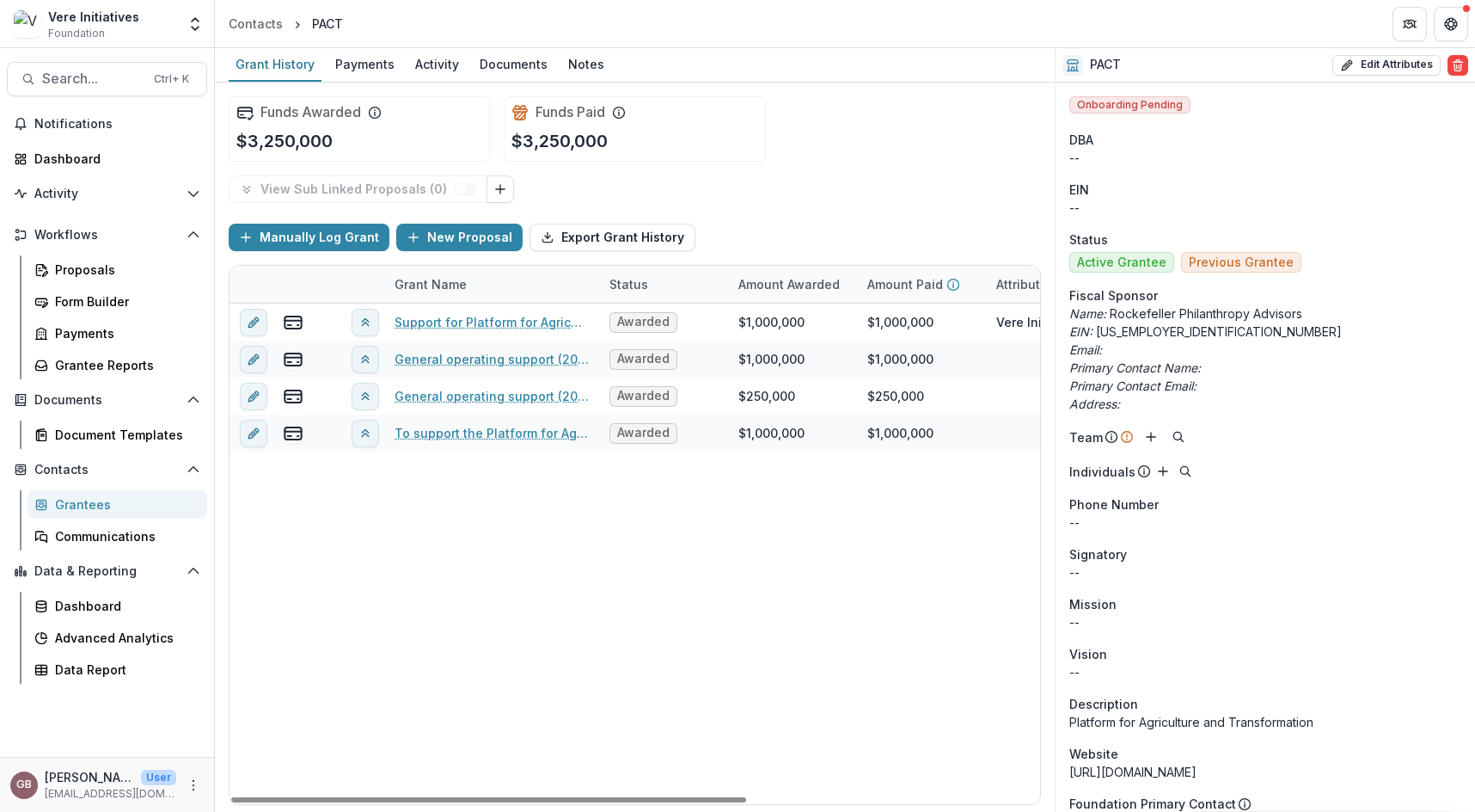
click at [592, 277] on div "Grant Name" at bounding box center [491, 284] width 214 height 37
drag, startPoint x: 640, startPoint y: 539, endPoint x: 640, endPoint y: 483, distance: 56.0
click at [640, 524] on div "Support for Platform for Agriculture and Climate Transformation (PACT); split b…" at bounding box center [865, 554] width 1273 height 500
click at [489, 430] on link "To support the Platform for Agriculture & Climate Transformation (PACT)" at bounding box center [491, 433] width 194 height 18
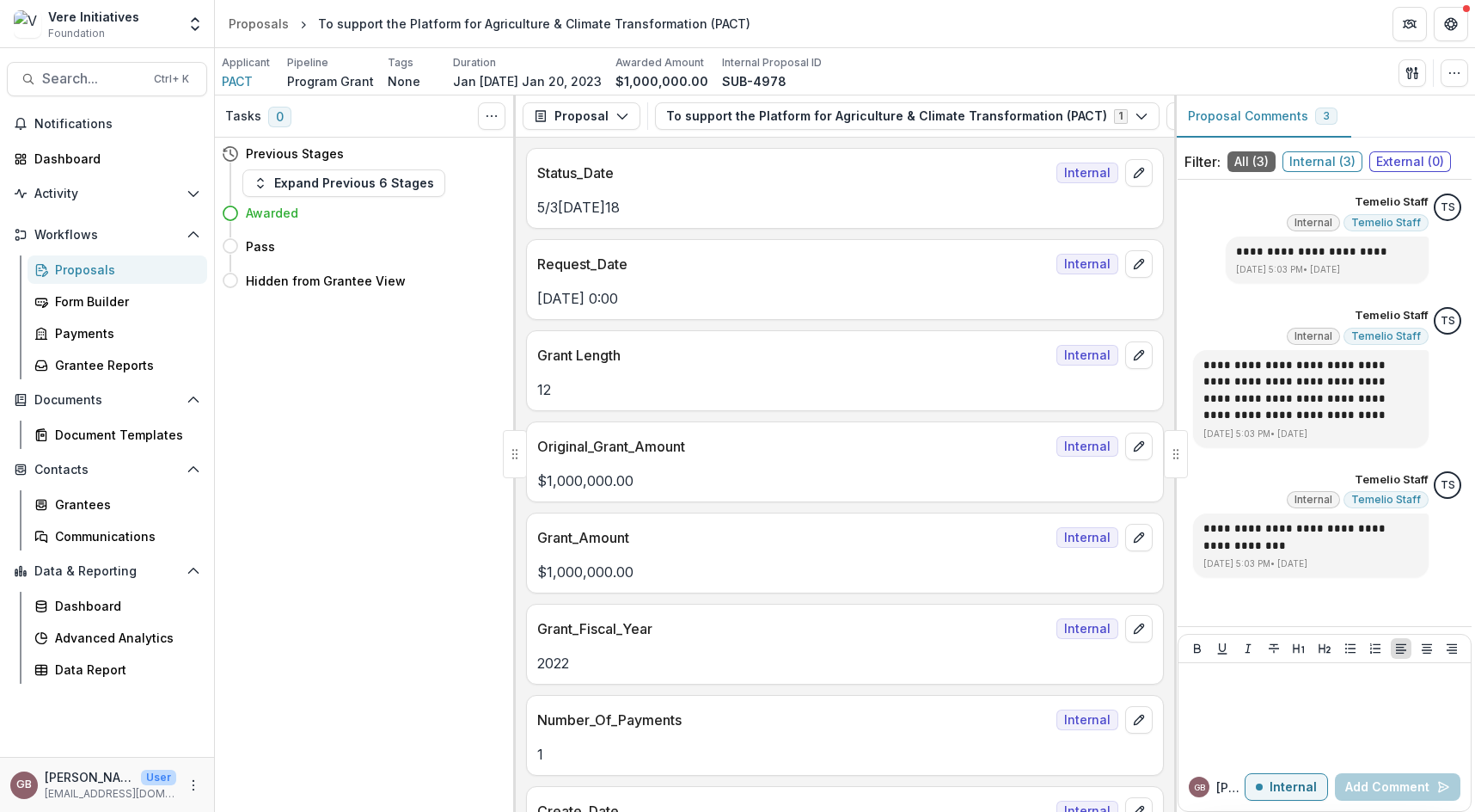
drag, startPoint x: 273, startPoint y: 490, endPoint x: 675, endPoint y: 99, distance: 560.8
click at [273, 487] on div "Tasks 0 Show Cancelled Tasks Previous Stages Expand Previous 6 Stages Awarded P…" at bounding box center [364, 453] width 301 height 716
click at [229, 87] on span "PACT" at bounding box center [237, 81] width 31 height 18
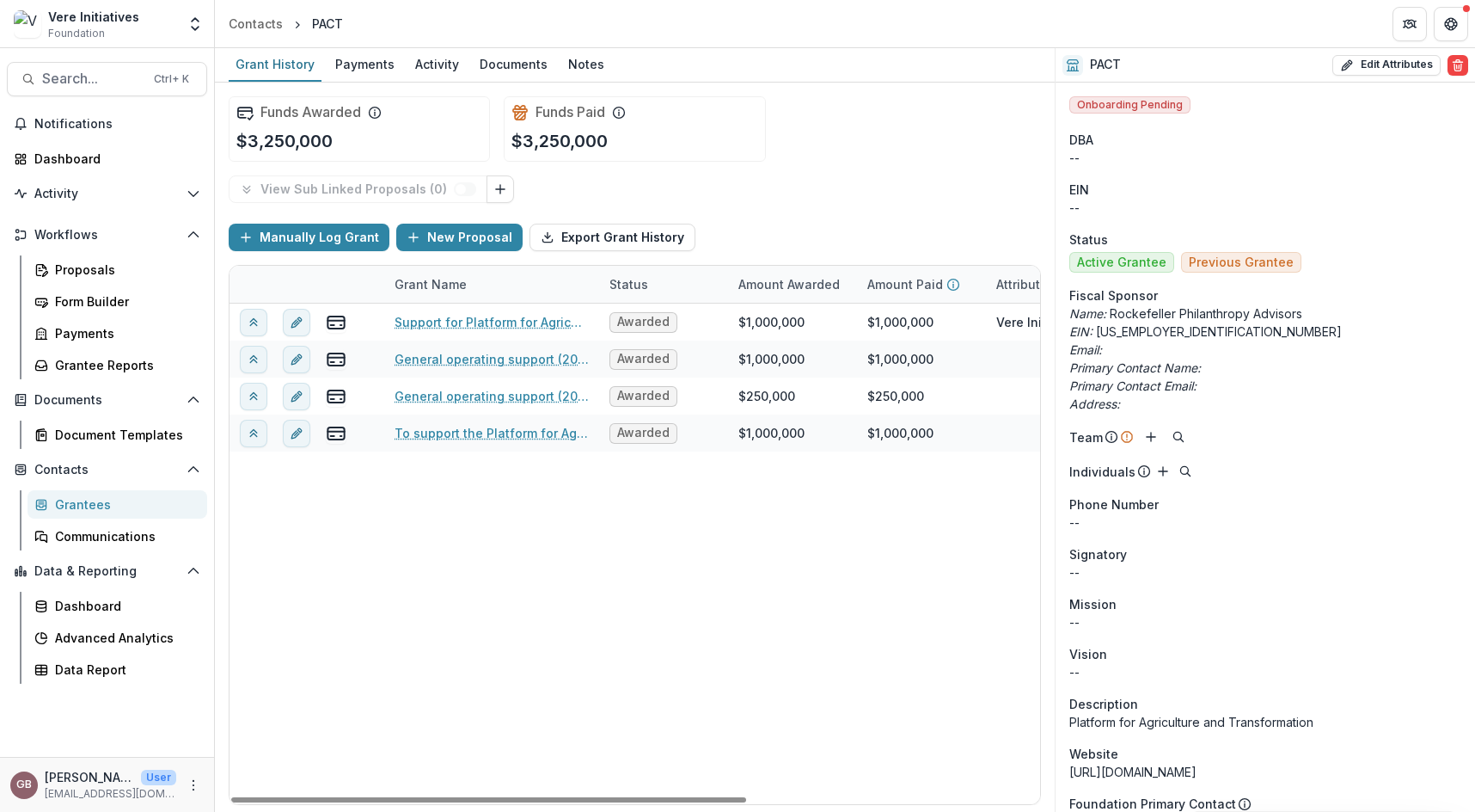
click at [301, 578] on div "Support for Platform for Agriculture and Climate Transformation (PACT); split b…" at bounding box center [865, 554] width 1273 height 500
drag, startPoint x: 1405, startPoint y: 352, endPoint x: 1370, endPoint y: 335, distance: 38.9
click at [1405, 352] on p "Email:" at bounding box center [1265, 348] width 392 height 18
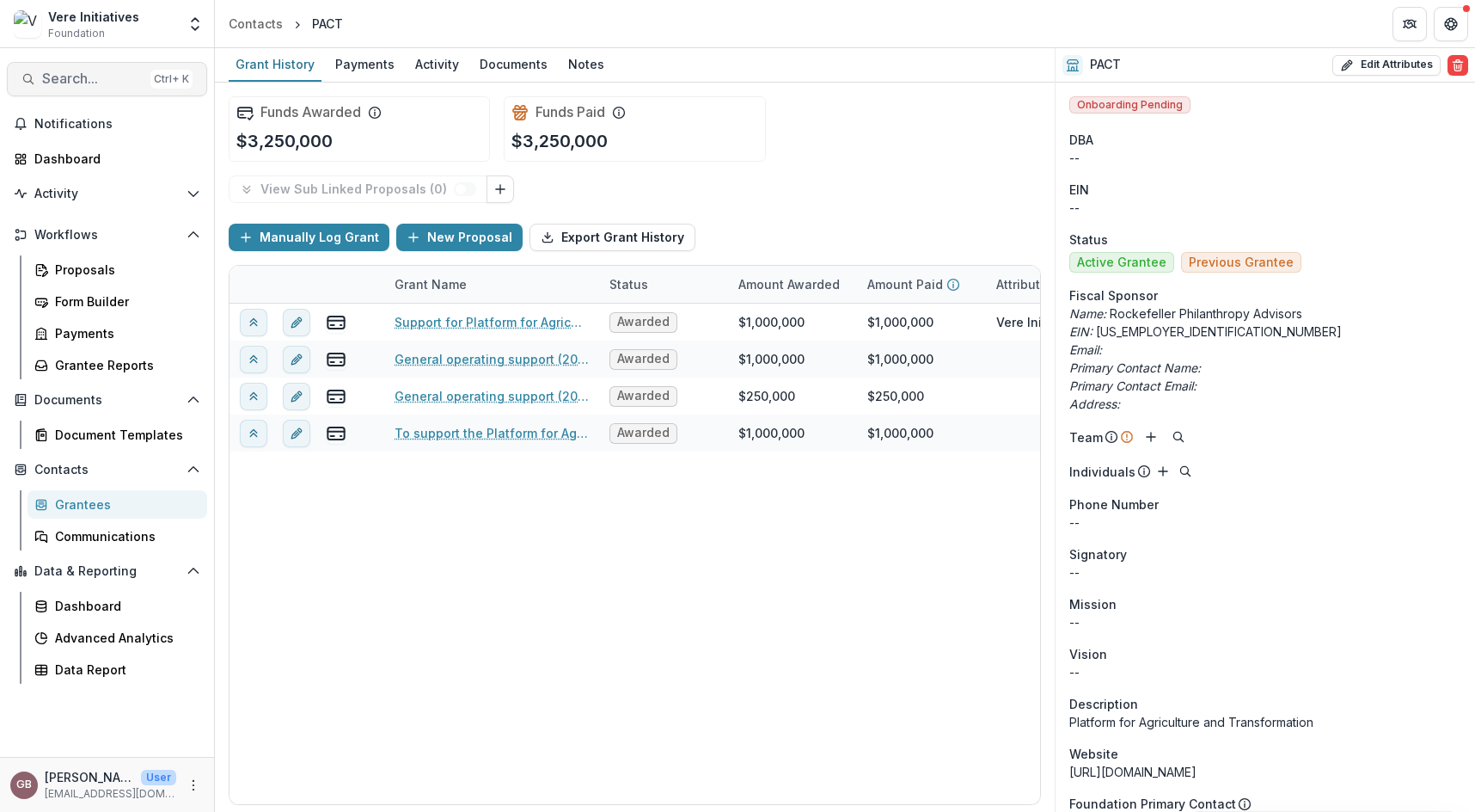
click at [46, 81] on span "Search..." at bounding box center [93, 78] width 101 height 16
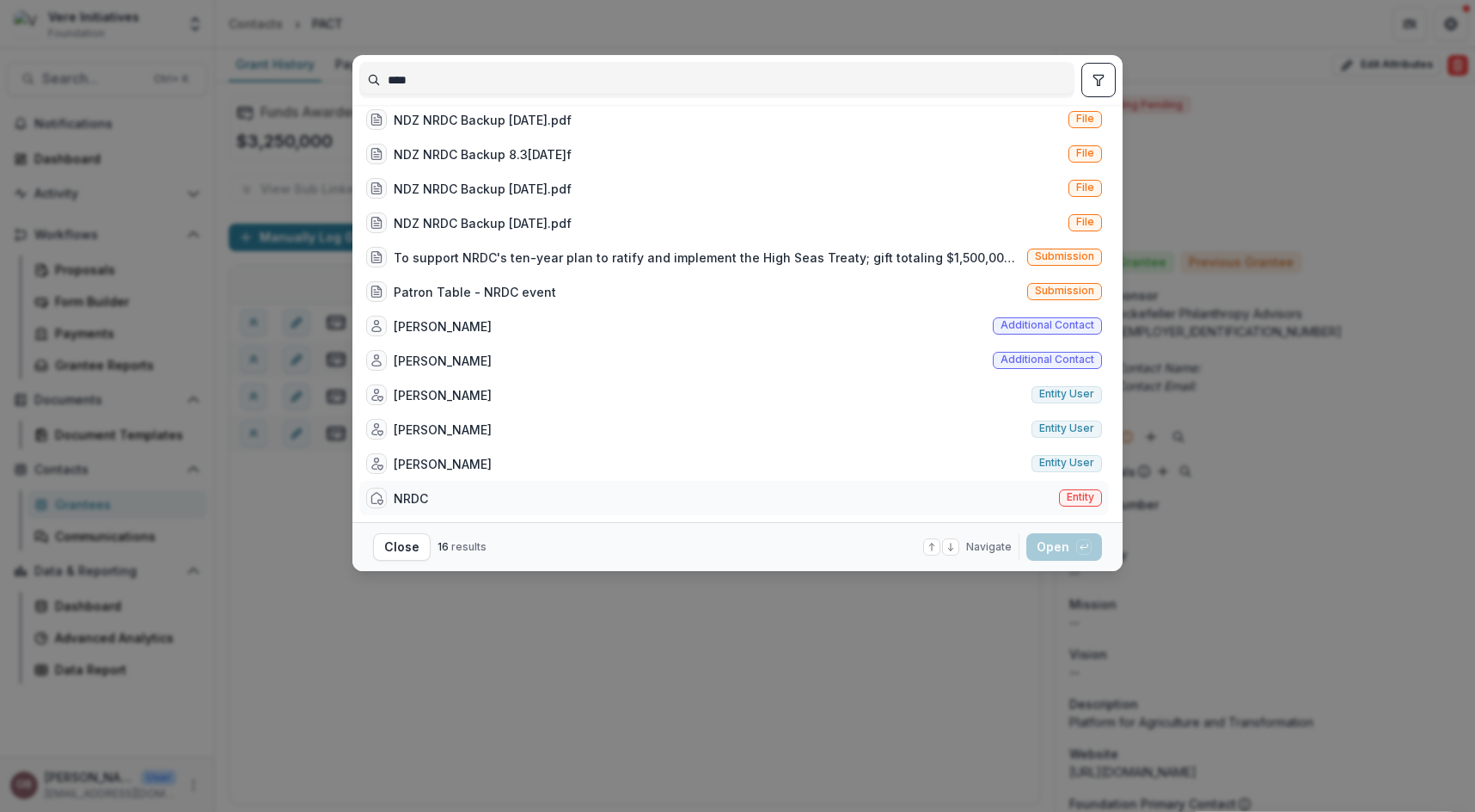
type input "****"
click at [521, 485] on div "NRDC Entity" at bounding box center [734, 497] width 749 height 35
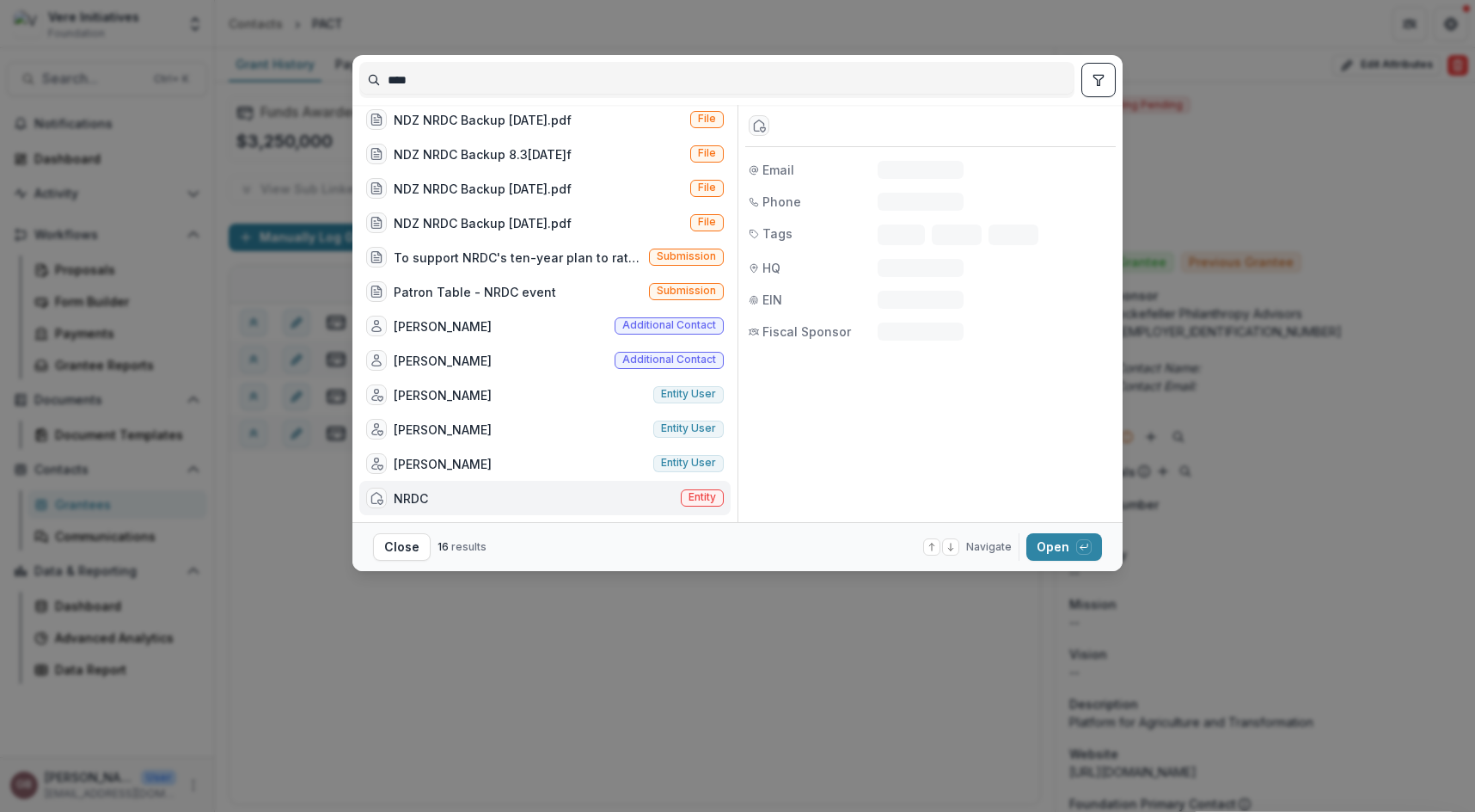
scroll to position [133, 0]
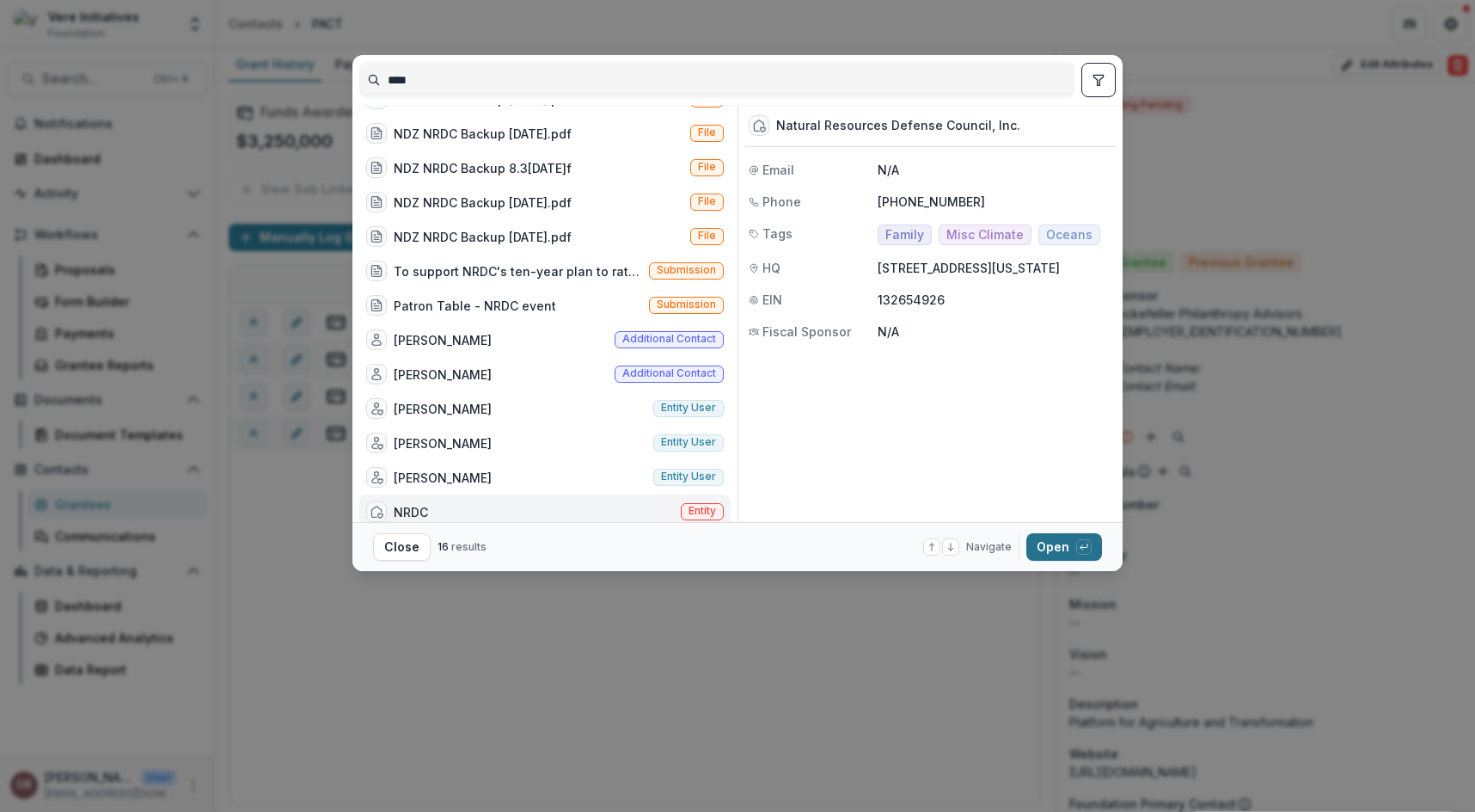
click at [1042, 549] on button "Open with enter key" at bounding box center [1064, 546] width 76 height 27
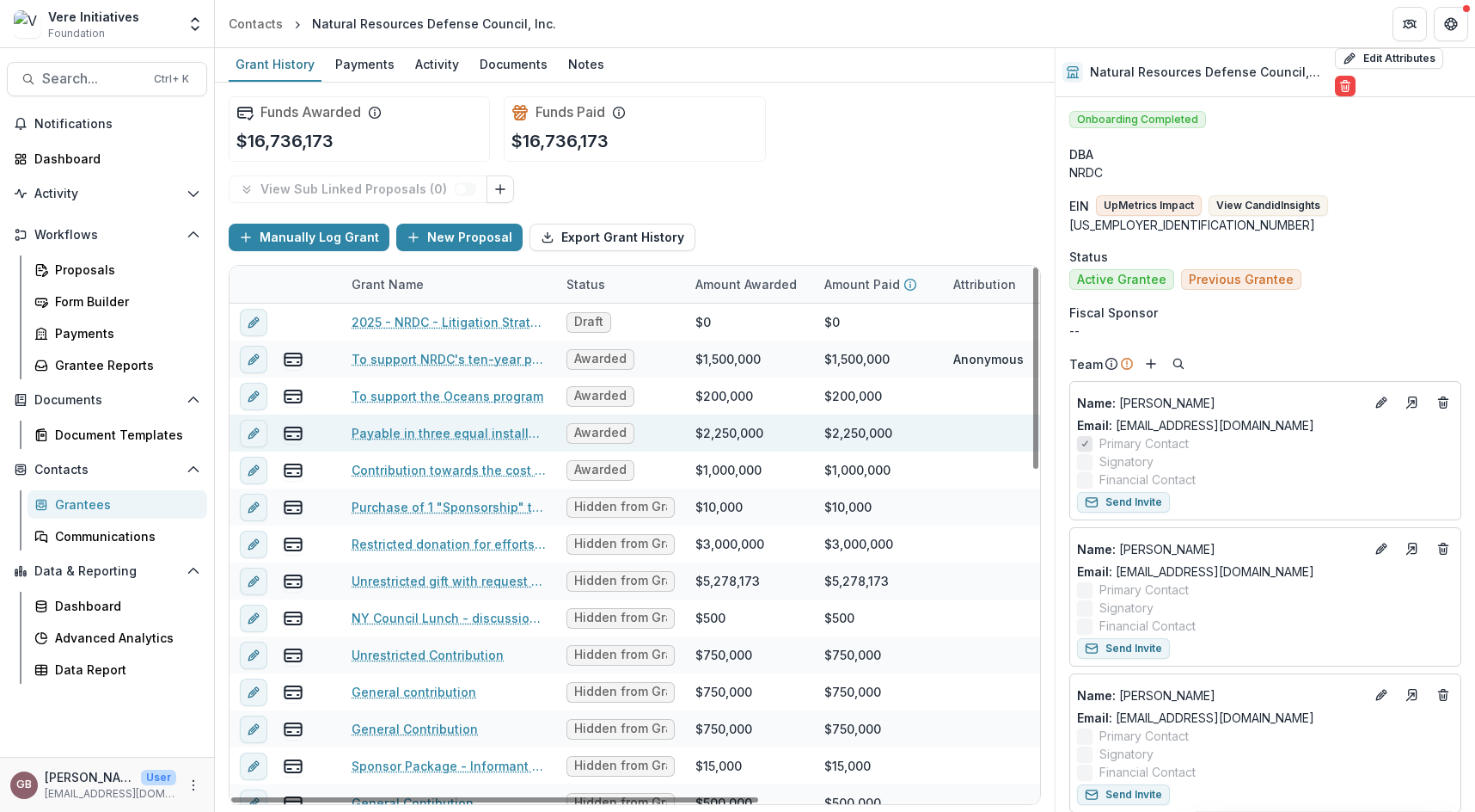
click at [509, 437] on link "Payable in three equal installments of $750,000: $150,000 for the High Seas Tre…" at bounding box center [448, 433] width 194 height 18
